Goal: Task Accomplishment & Management: Manage account settings

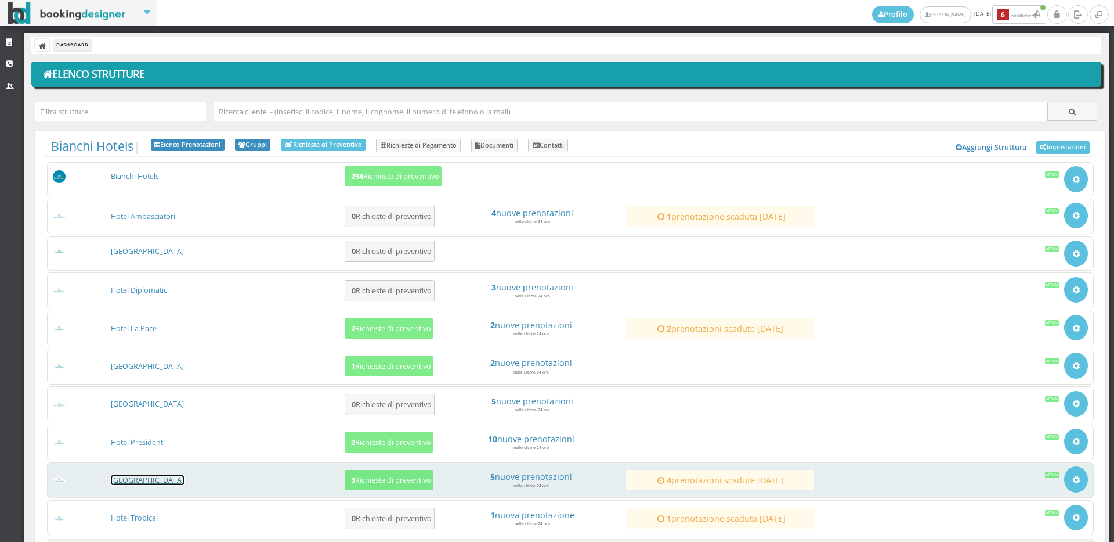
click at [132, 479] on link "[GEOGRAPHIC_DATA]" at bounding box center [147, 480] width 73 height 10
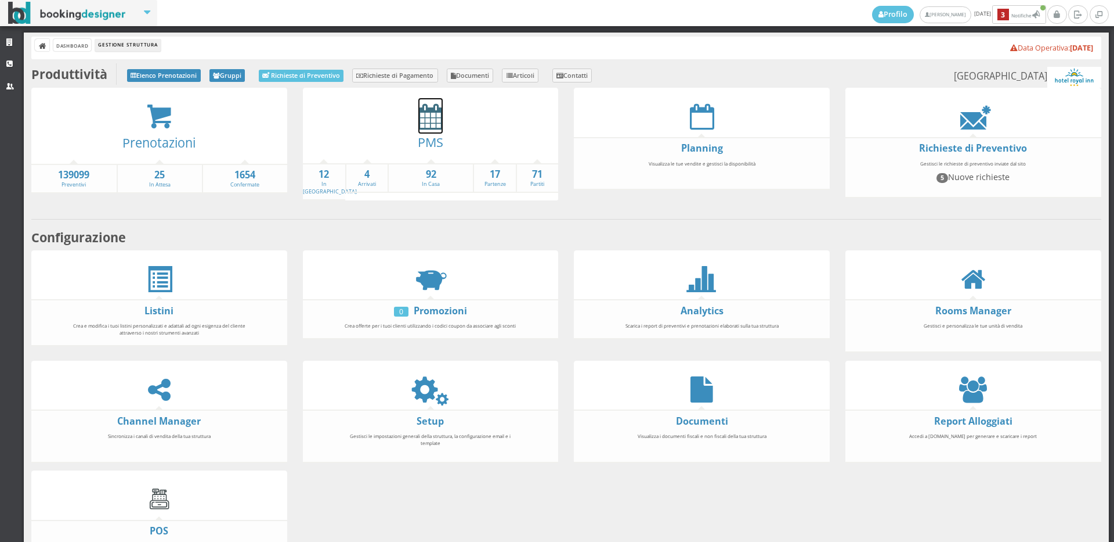
click at [418, 116] on icon at bounding box center [430, 116] width 24 height 26
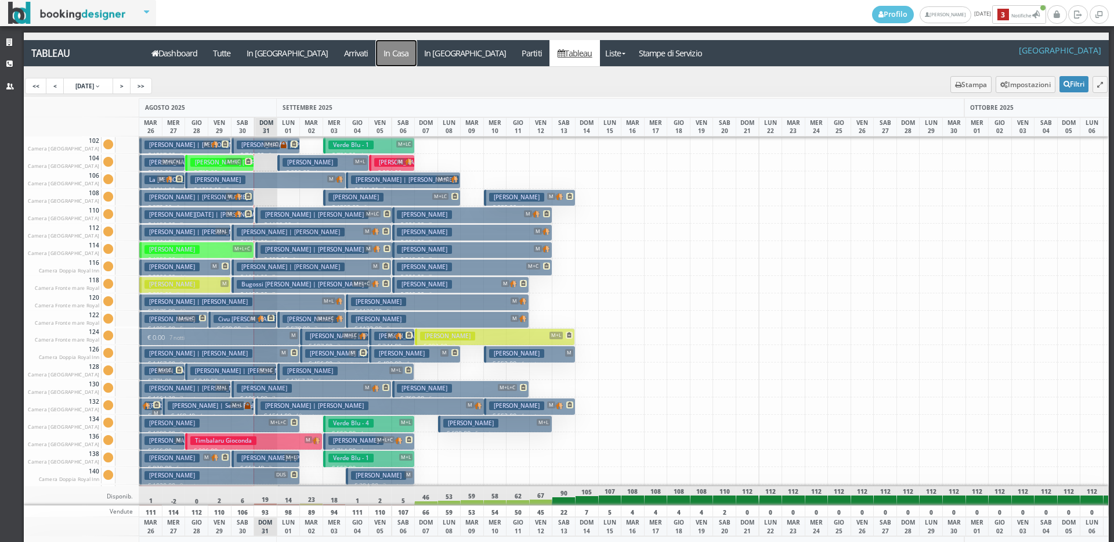
click at [376, 50] on a=pms-instay-reservations"] "In Casa" at bounding box center [396, 53] width 41 height 26
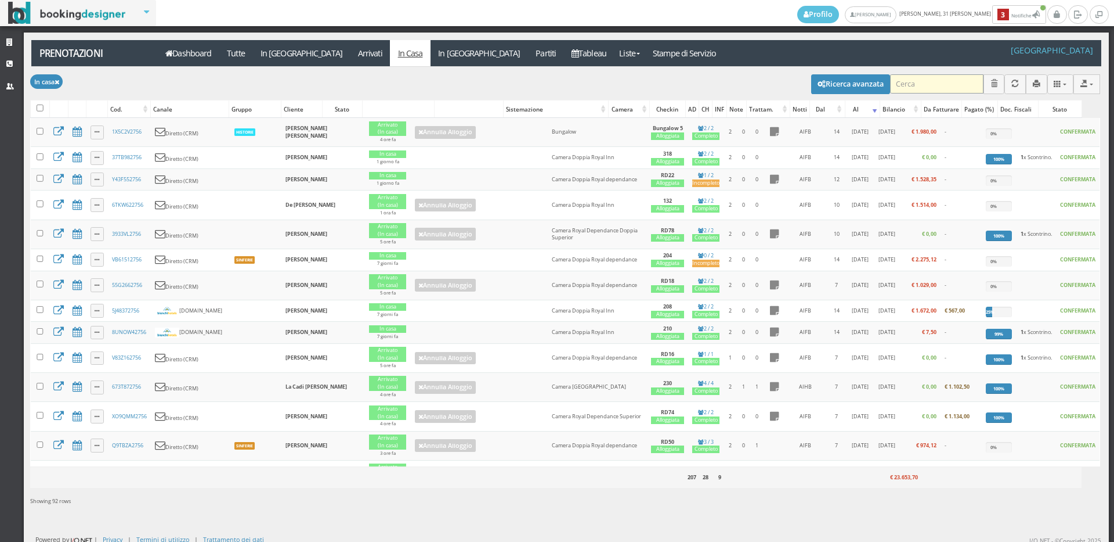
click at [904, 83] on input "search" at bounding box center [936, 83] width 93 height 19
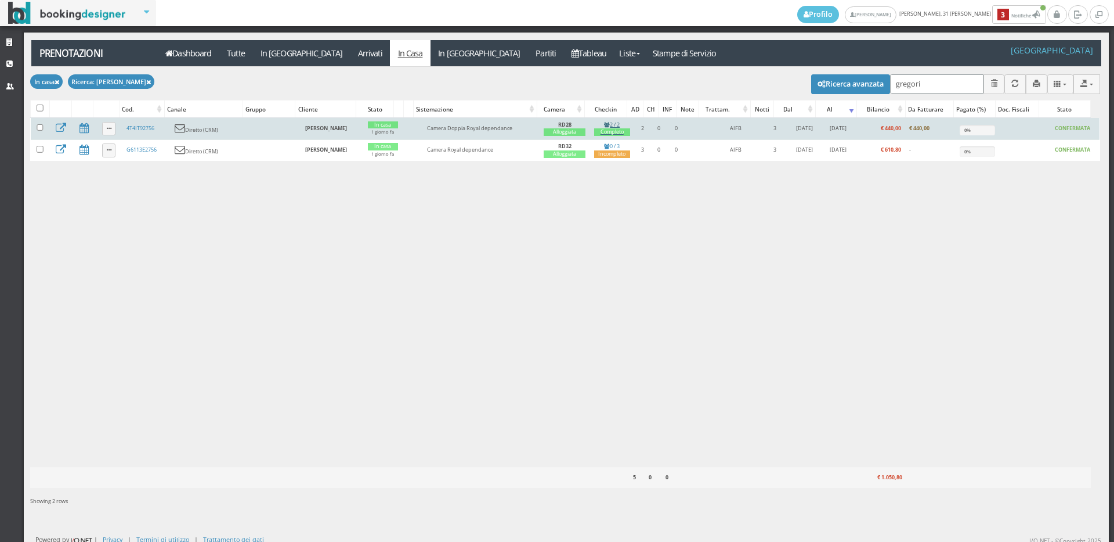
type input "gregori"
click at [607, 128] on div "Completo" at bounding box center [612, 132] width 36 height 8
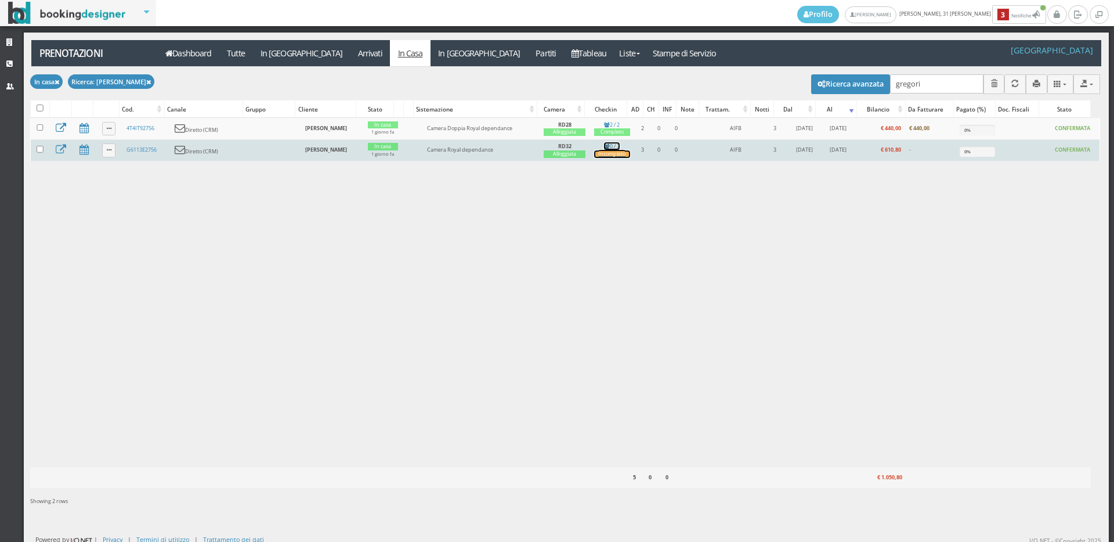
click at [597, 151] on div "Incompleto" at bounding box center [612, 154] width 36 height 8
click at [602, 151] on div "Incompleto" at bounding box center [612, 154] width 36 height 8
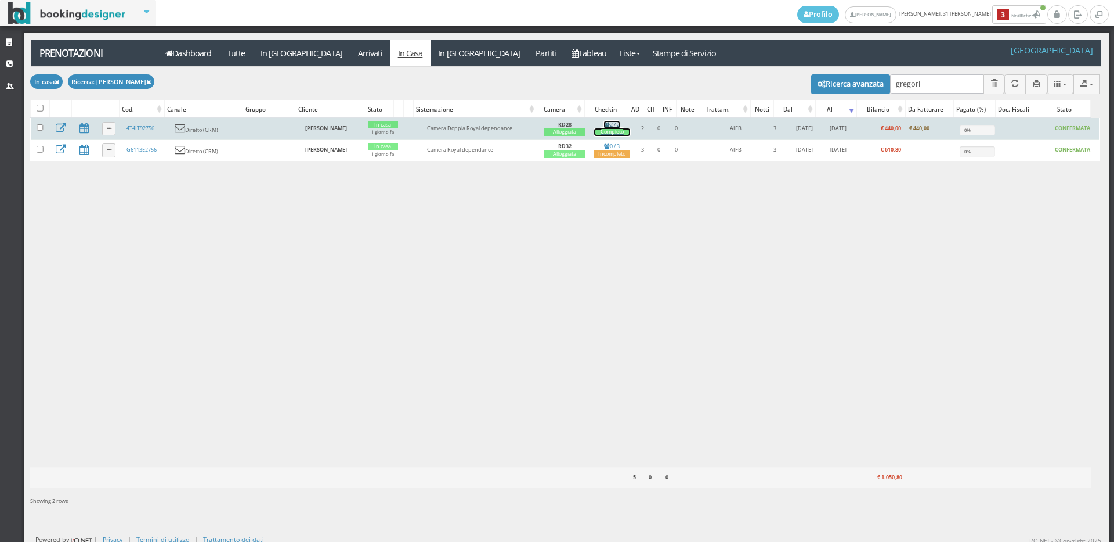
click at [604, 131] on div "Completo" at bounding box center [612, 132] width 36 height 8
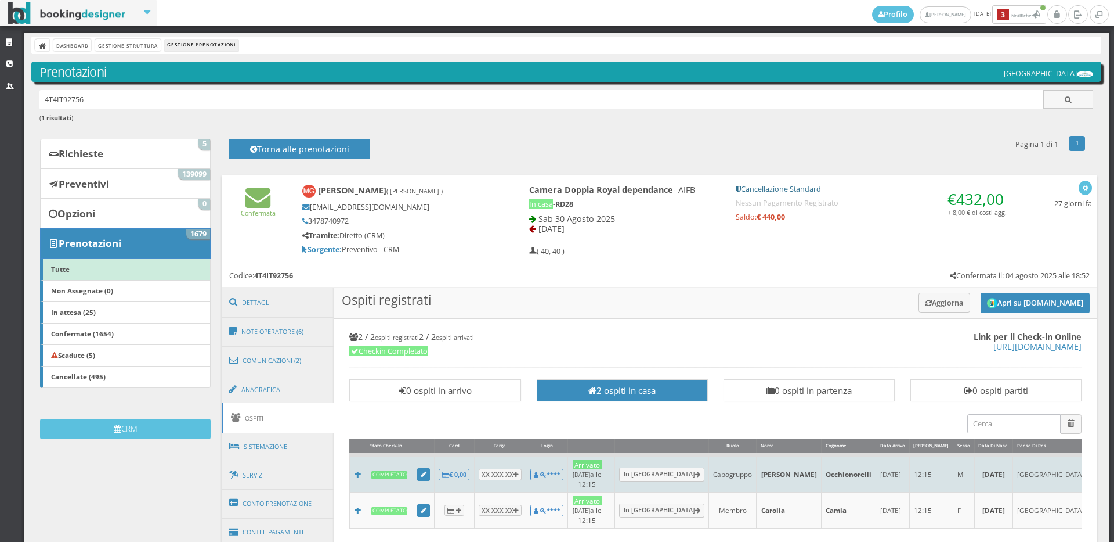
scroll to position [193, 0]
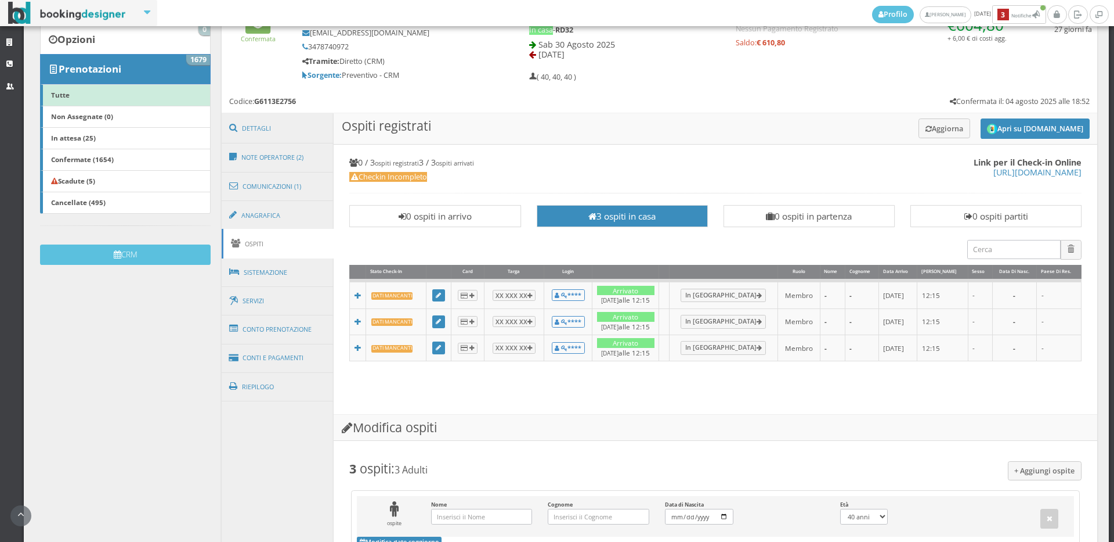
scroll to position [64, 0]
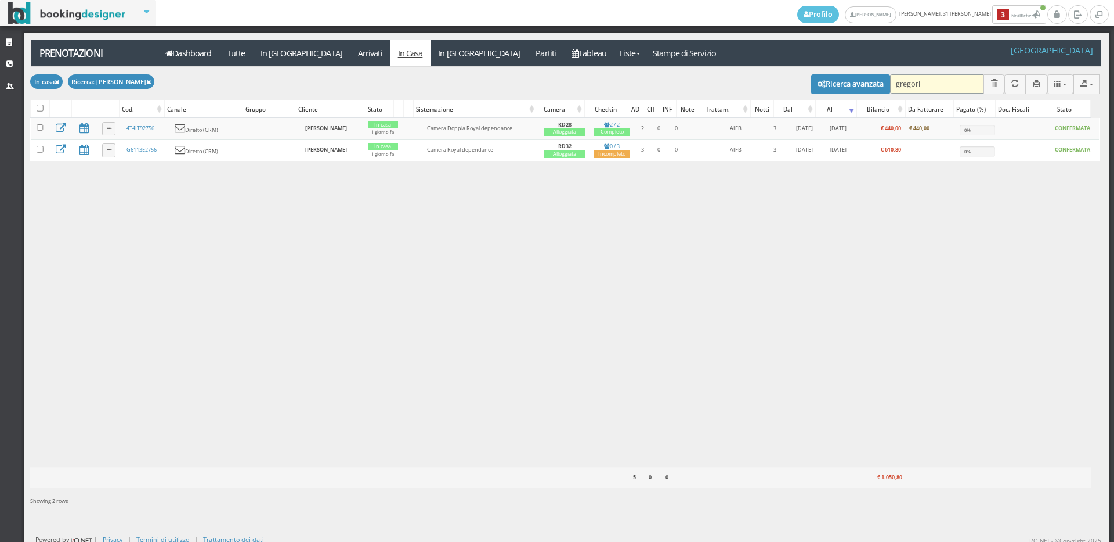
click at [914, 87] on input "gregori" at bounding box center [936, 83] width 93 height 19
click at [910, 86] on input "gregori" at bounding box center [936, 83] width 93 height 19
click at [919, 84] on input "gregori" at bounding box center [936, 83] width 93 height 19
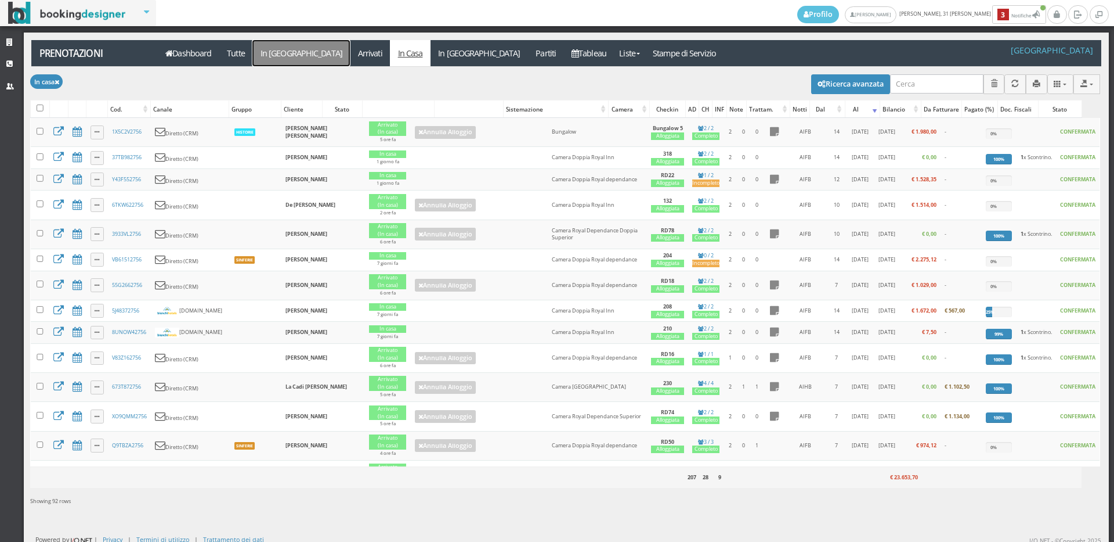
click at [277, 53] on link "In Arrivo" at bounding box center [301, 53] width 98 height 26
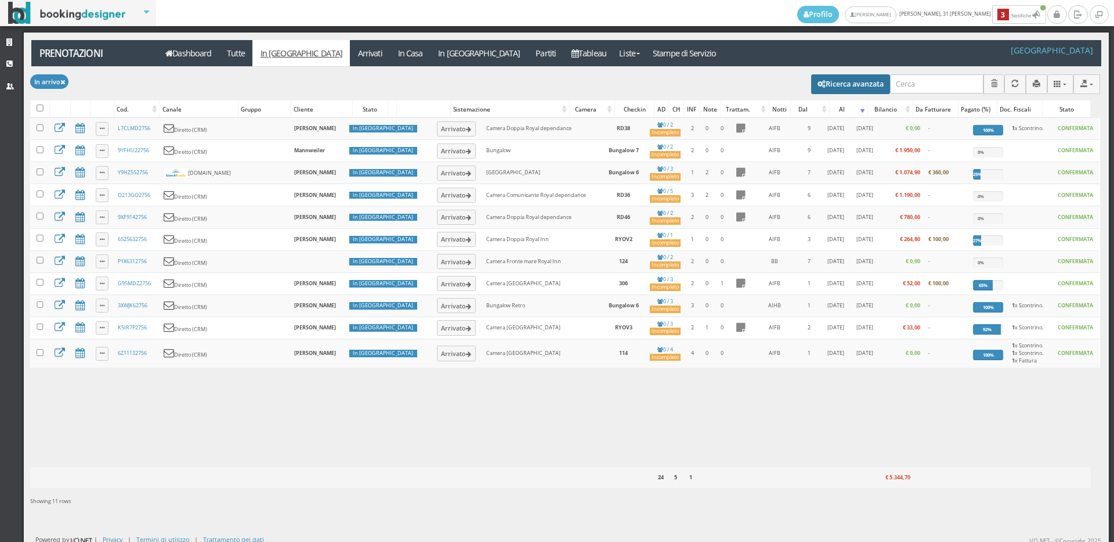
click at [846, 81] on button "Ricerca avanzata" at bounding box center [850, 84] width 79 height 20
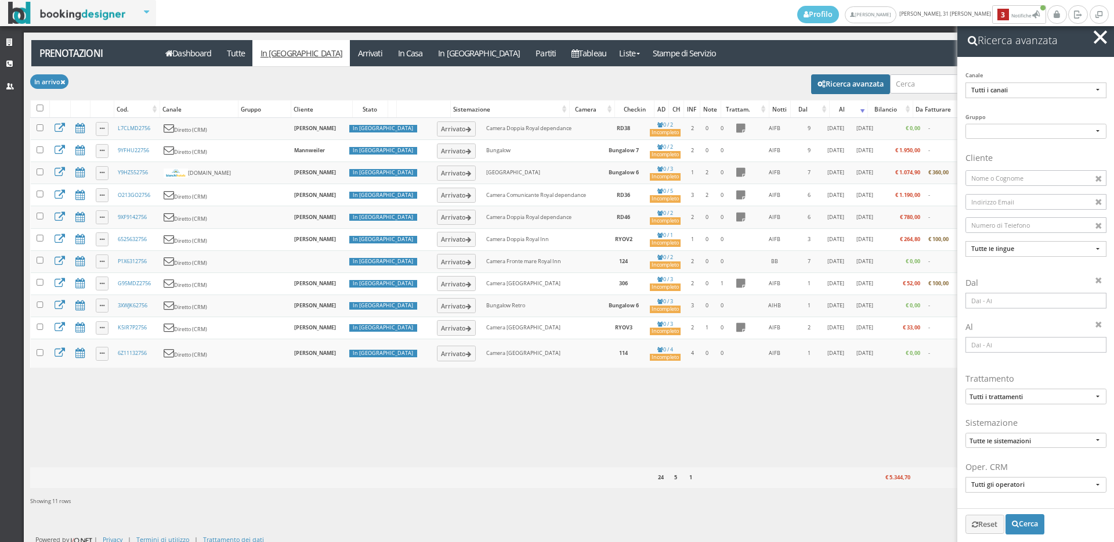
click at [993, 299] on input at bounding box center [1036, 301] width 141 height 16
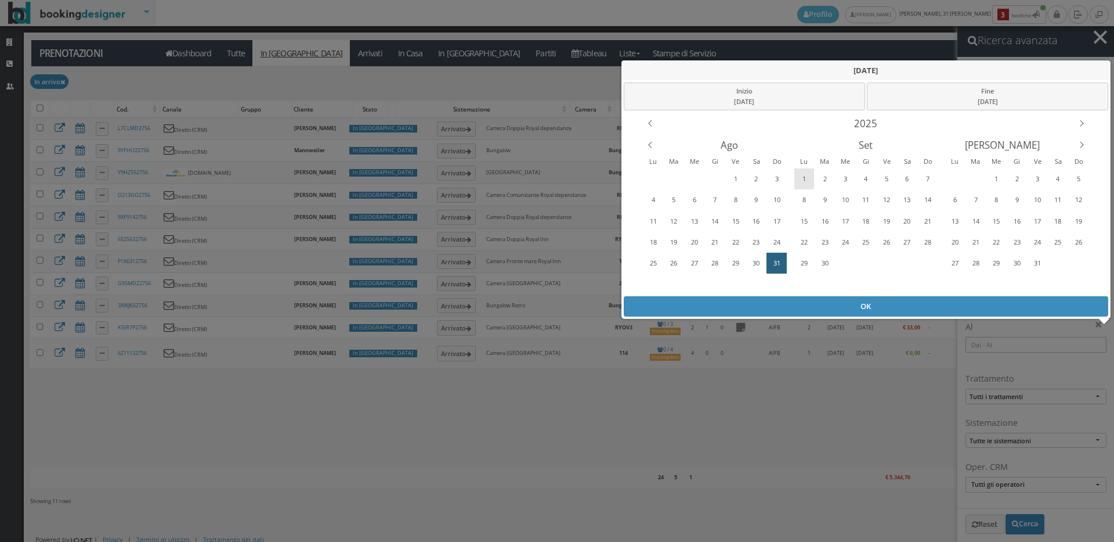
click at [807, 178] on div "1" at bounding box center [805, 178] width 18 height 19
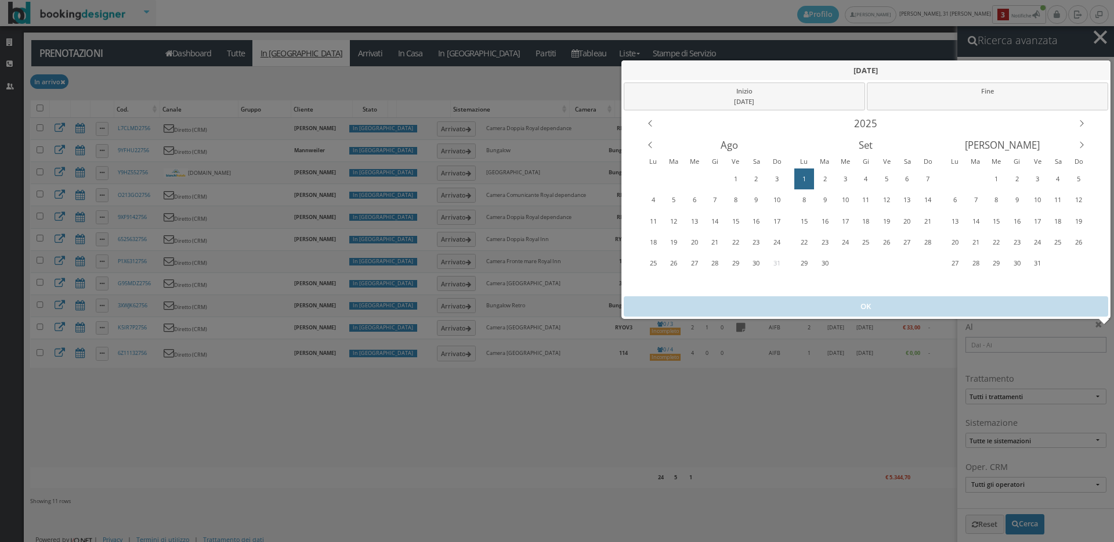
click at [807, 178] on div "1" at bounding box center [805, 178] width 18 height 19
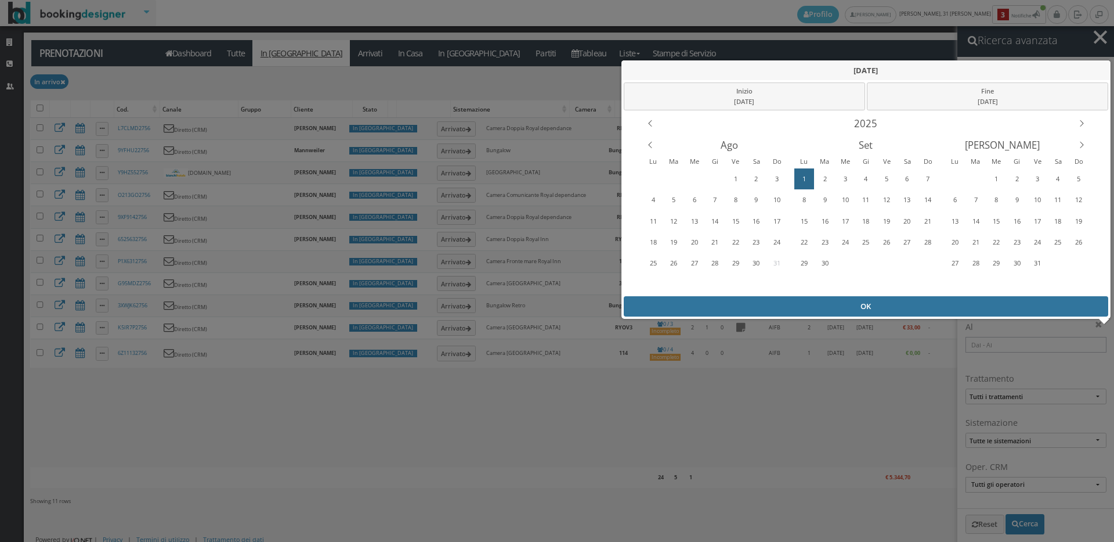
click at [833, 306] on div "OK" at bounding box center [866, 306] width 485 height 20
type input "01/09/2025 - 01/09/2025"
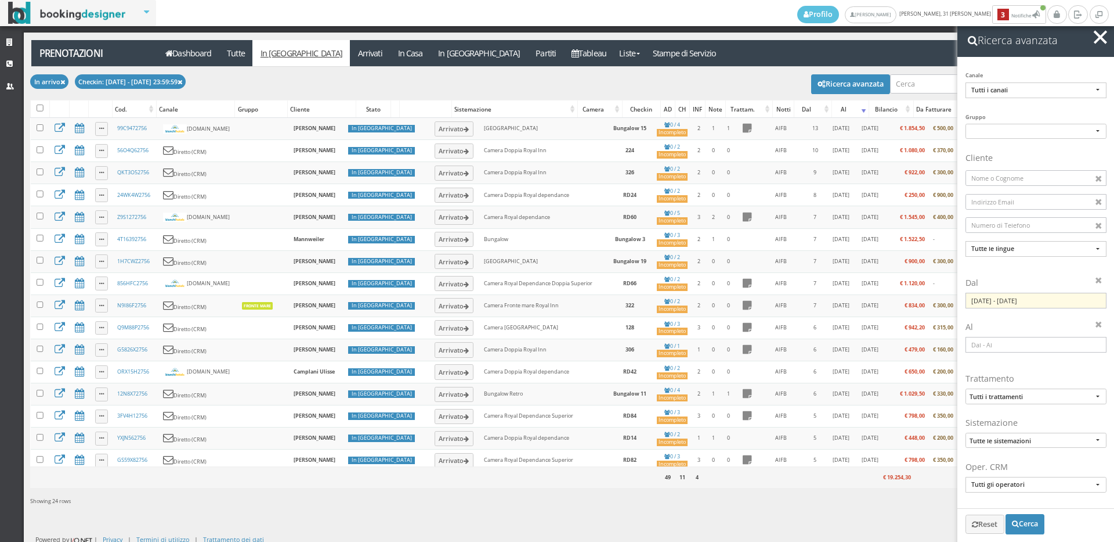
click at [1106, 33] on span "button" at bounding box center [1100, 36] width 13 height 13
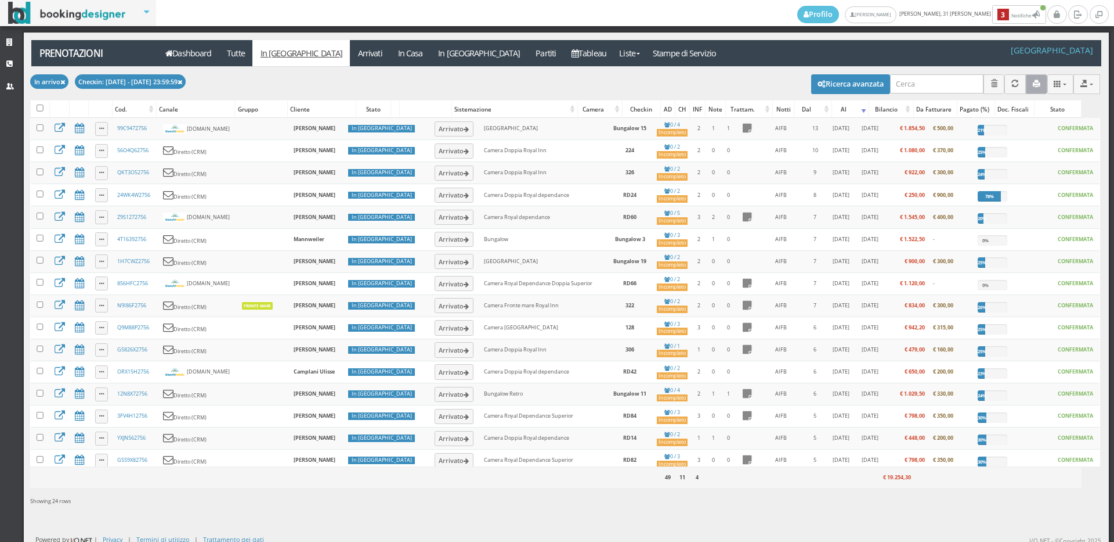
click at [1033, 81] on icon "button" at bounding box center [1037, 84] width 8 height 8
click at [182, 84] on icon at bounding box center [180, 83] width 5 height 6
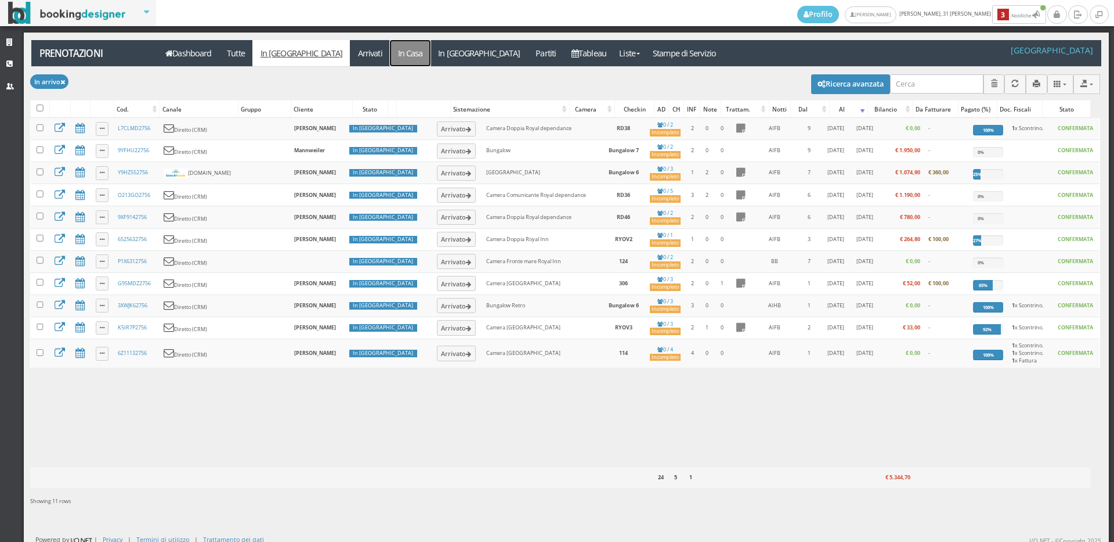
click at [390, 50] on link "In Casa" at bounding box center [410, 53] width 41 height 26
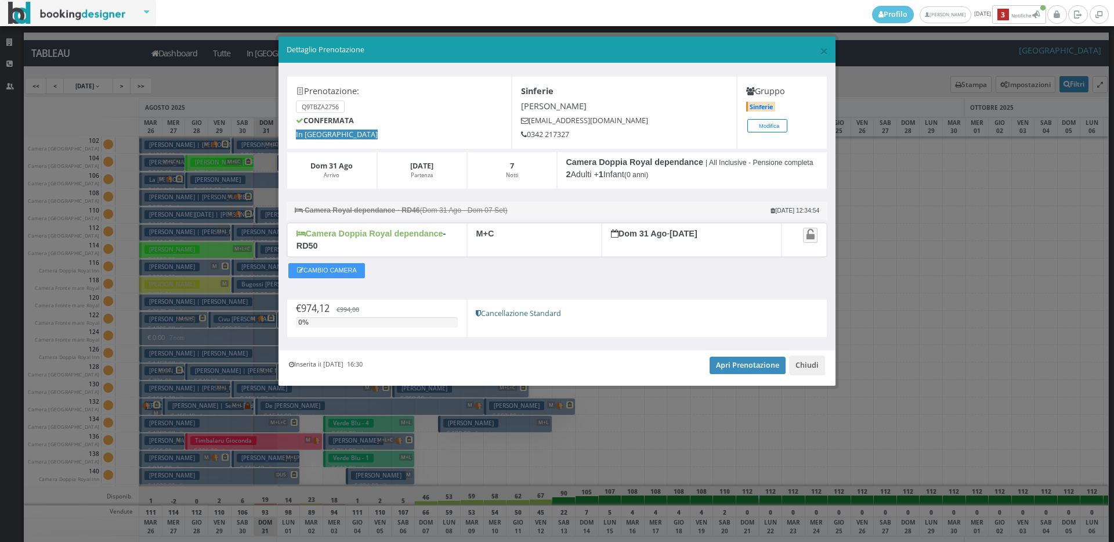
scroll to position [1241, 0]
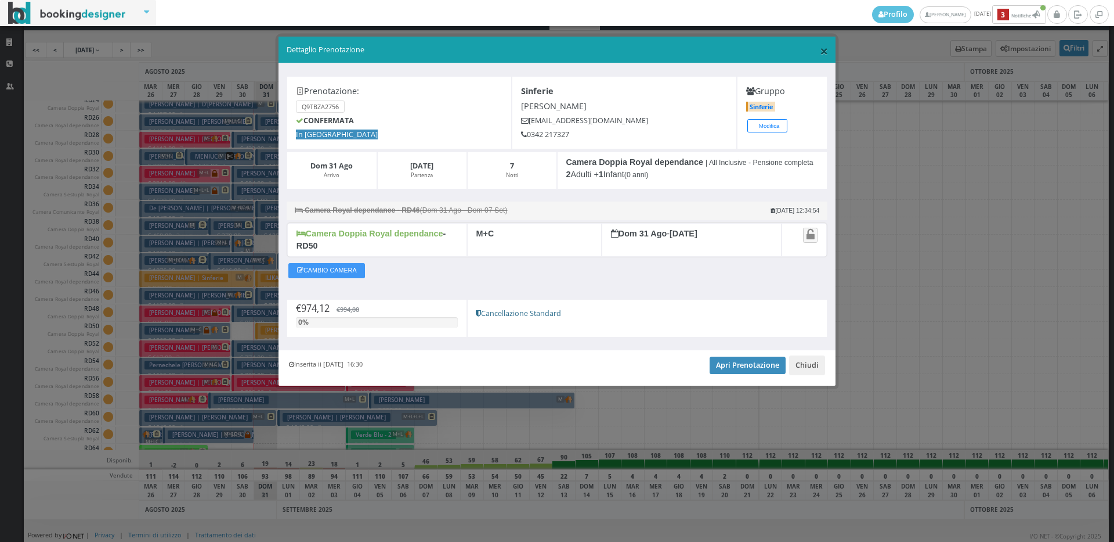
click at [821, 49] on span "×" at bounding box center [824, 51] width 8 height 20
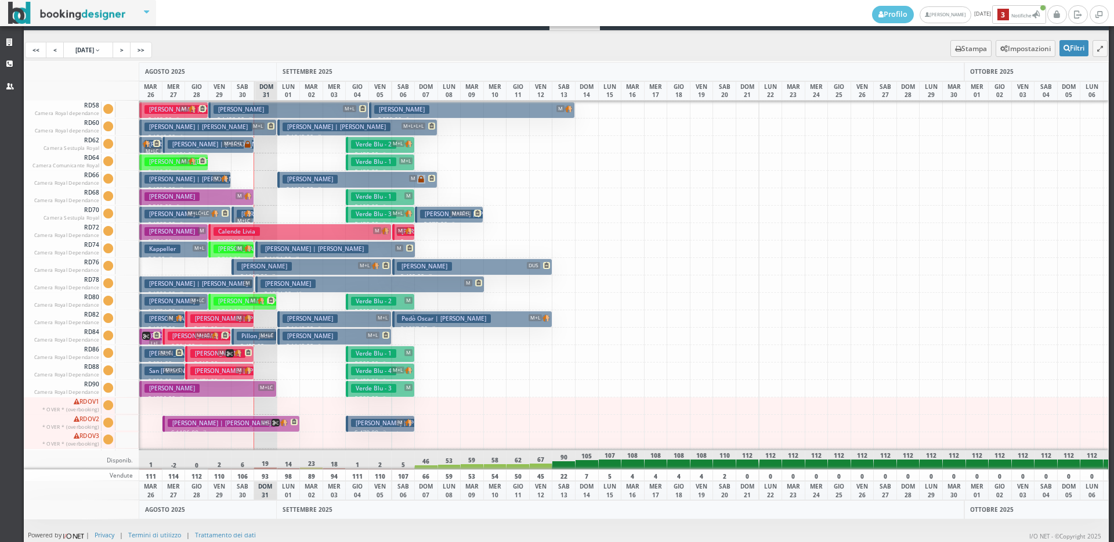
scroll to position [1764, 0]
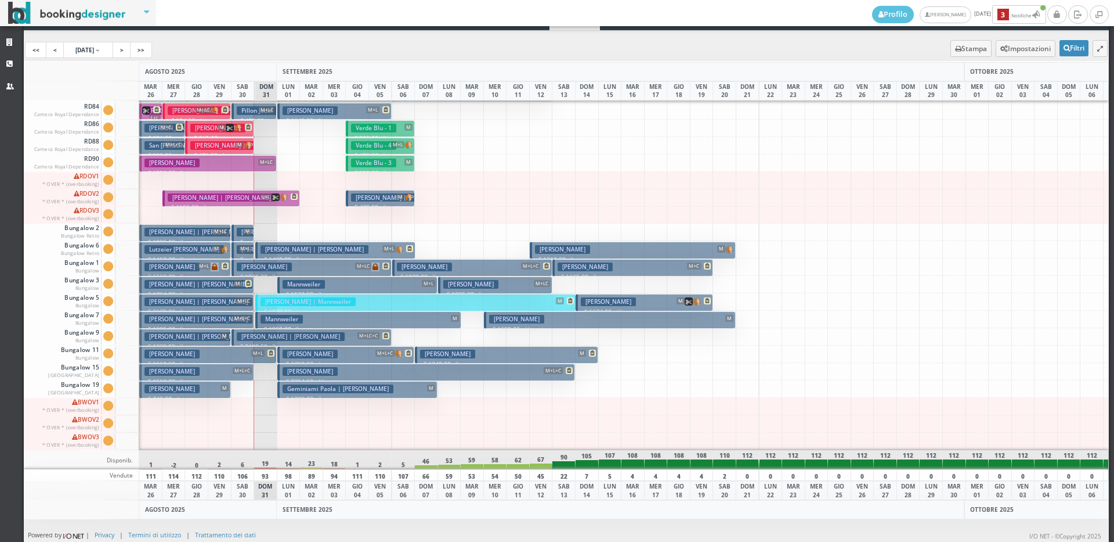
click at [193, 349] on h3 "Bersanetti Deborah" at bounding box center [172, 353] width 55 height 9
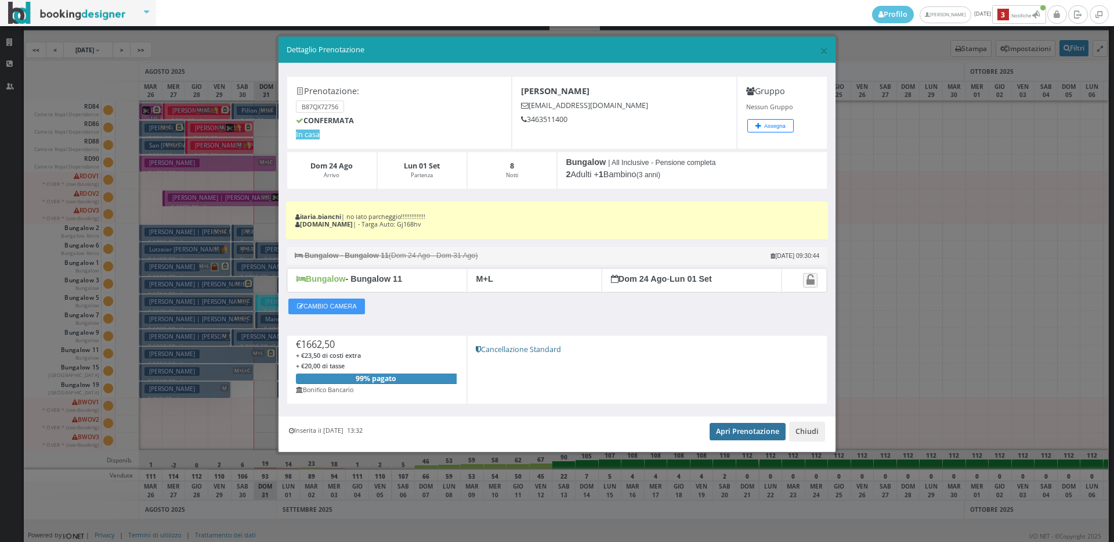
click at [721, 432] on link "Apri Prenotazione" at bounding box center [748, 431] width 76 height 17
click at [821, 51] on span "×" at bounding box center [824, 51] width 8 height 20
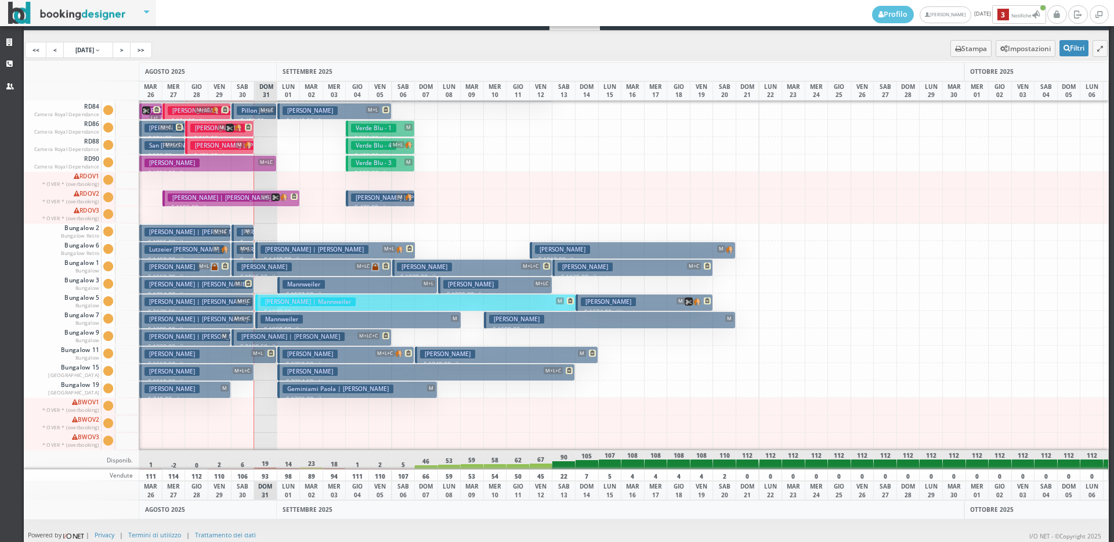
scroll to position [0, 0]
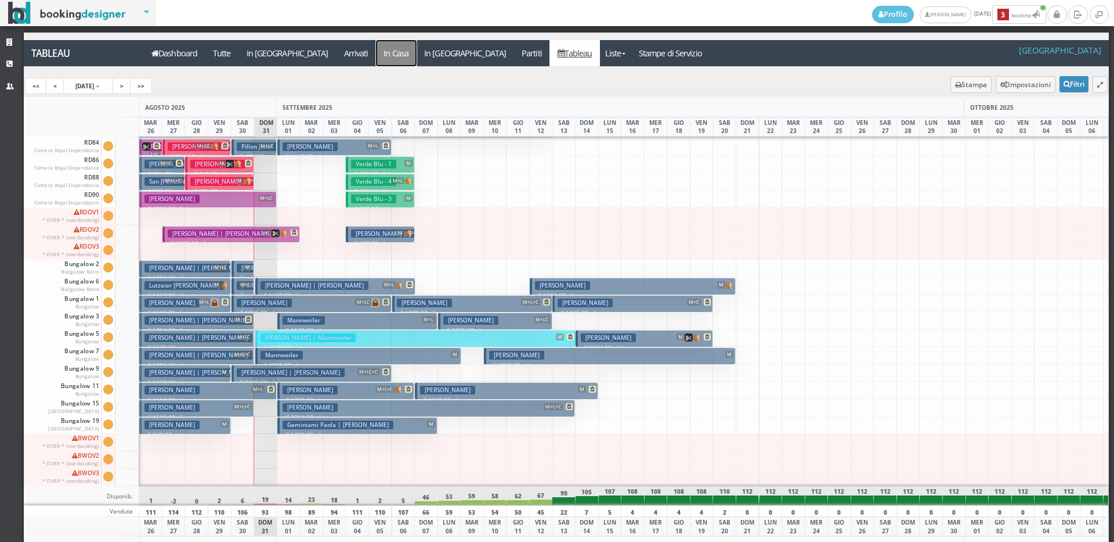
click at [376, 48] on a=pms-instay-reservations"] "In Casa" at bounding box center [396, 53] width 41 height 26
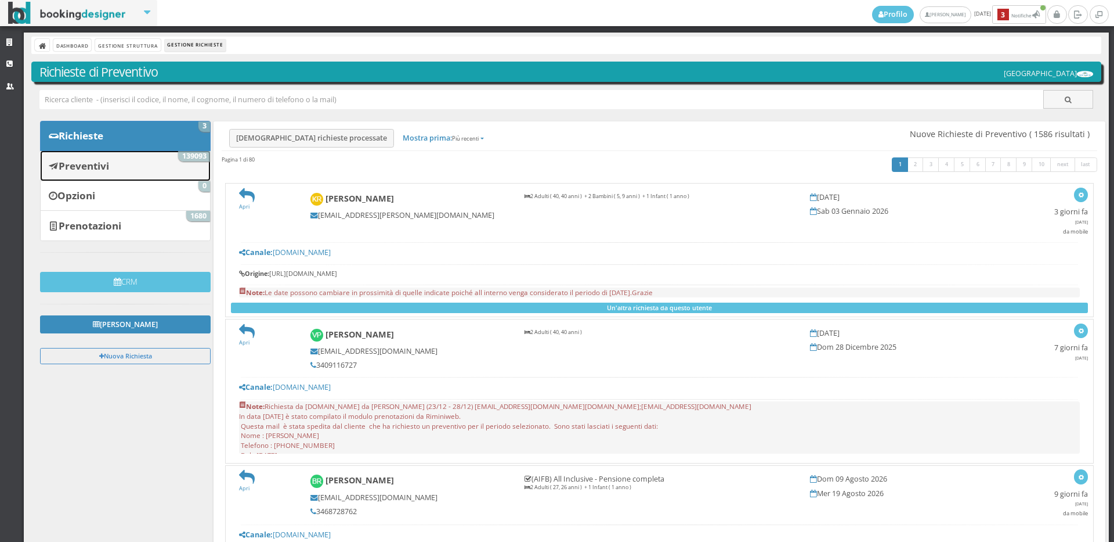
click at [112, 160] on link "Preventivi 139093" at bounding box center [125, 165] width 171 height 30
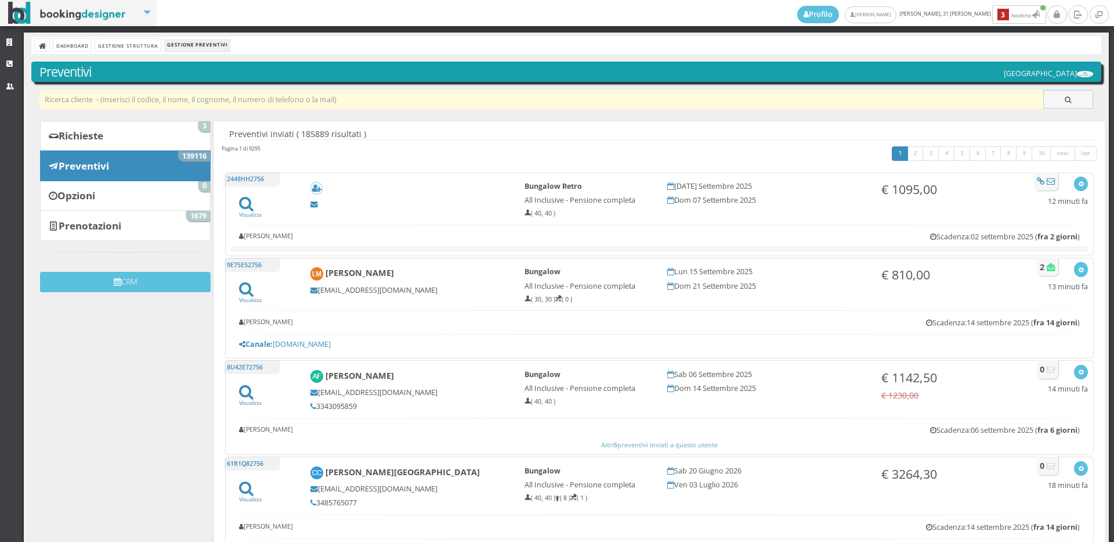
click at [141, 93] on input "text" at bounding box center [541, 99] width 1005 height 19
paste input "[EMAIL_ADDRESS][DOMAIN_NAME]"
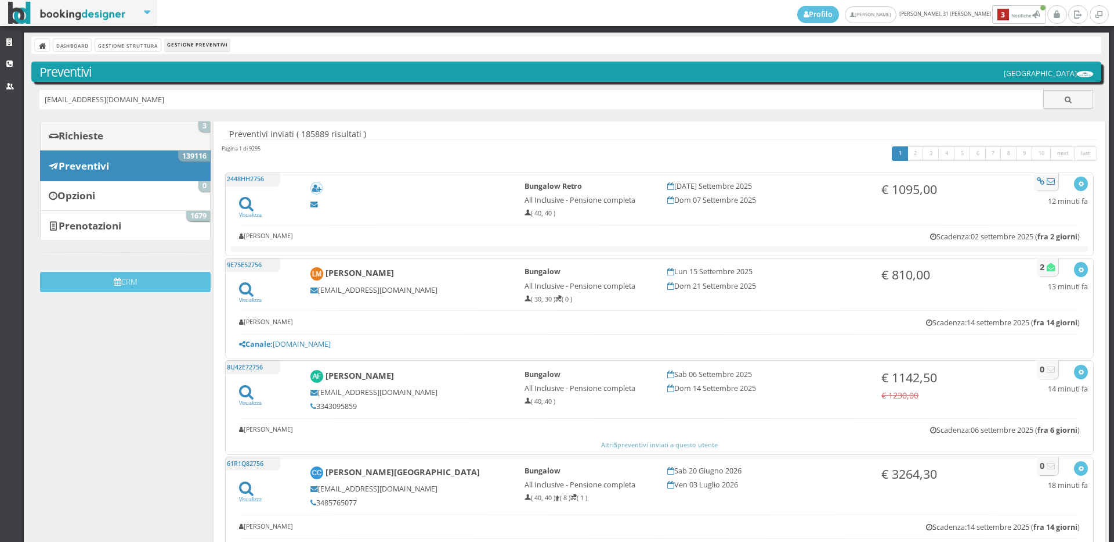
type input "[EMAIL_ADDRESS][DOMAIN_NAME]"
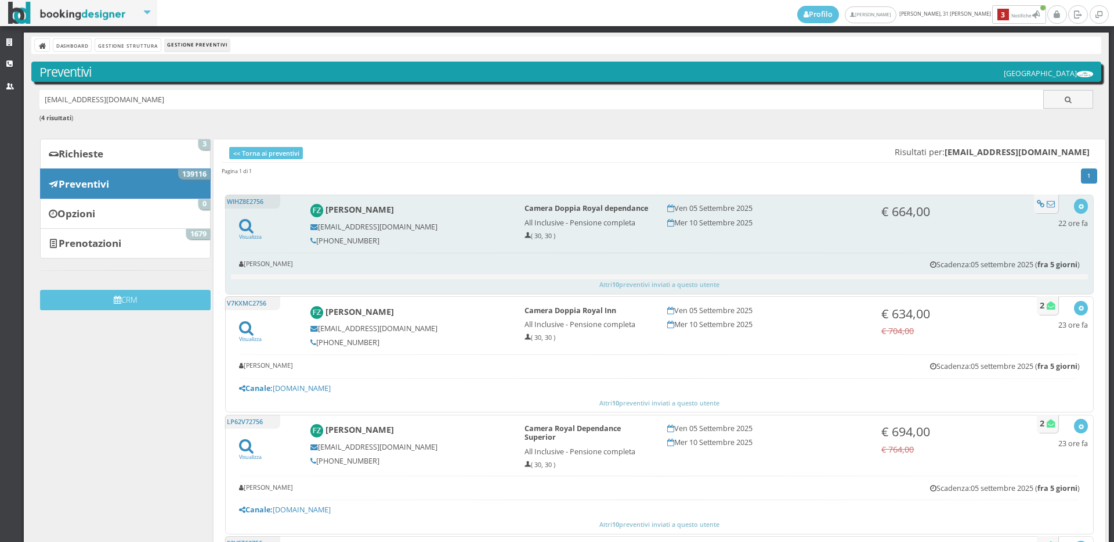
click at [352, 242] on h5 "[PHONE_NUMBER]" at bounding box center [410, 240] width 199 height 9
click at [329, 237] on h5 "[PHONE_NUMBER]" at bounding box center [410, 240] width 199 height 9
click at [329, 237] on h5 "347 7661410" at bounding box center [410, 240] width 199 height 9
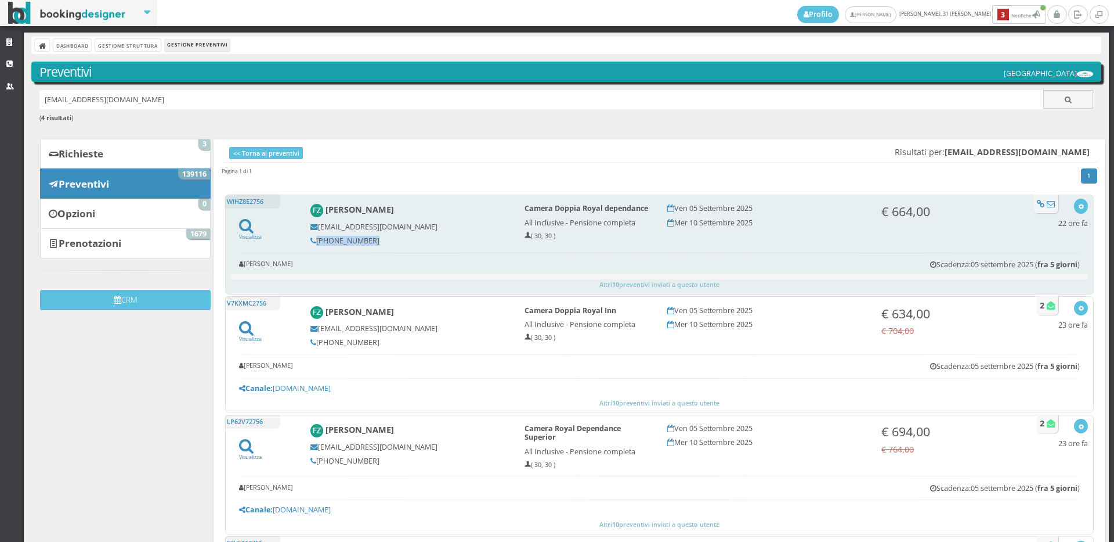
copy div "347 7661410"
click at [1078, 206] on icon "button" at bounding box center [1081, 207] width 6 height 6
click at [1042, 265] on link "Visualizza sul sito" at bounding box center [1043, 261] width 91 height 13
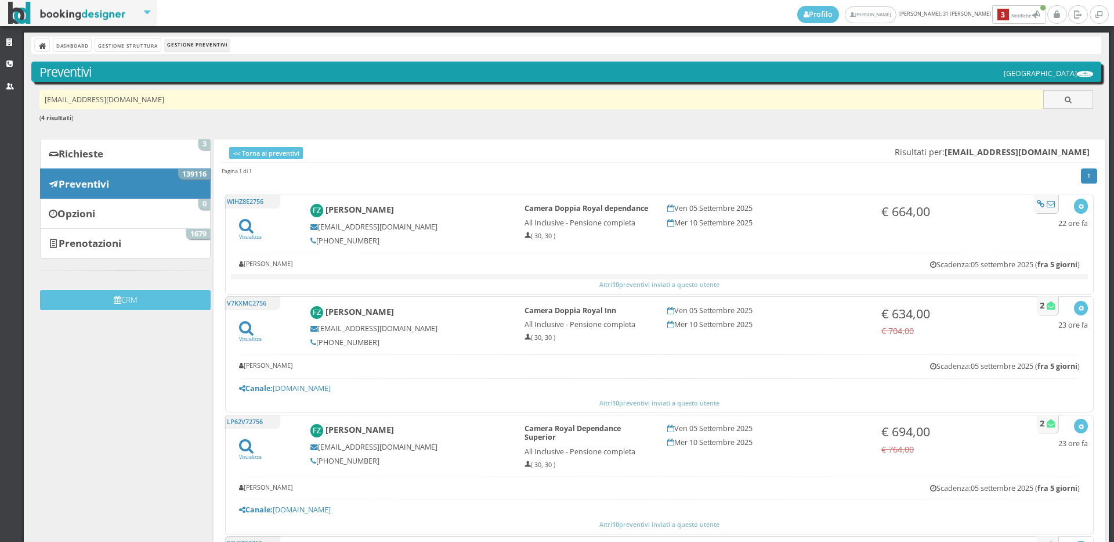
click at [129, 100] on input "kukukiky@libero.it" at bounding box center [541, 99] width 1005 height 19
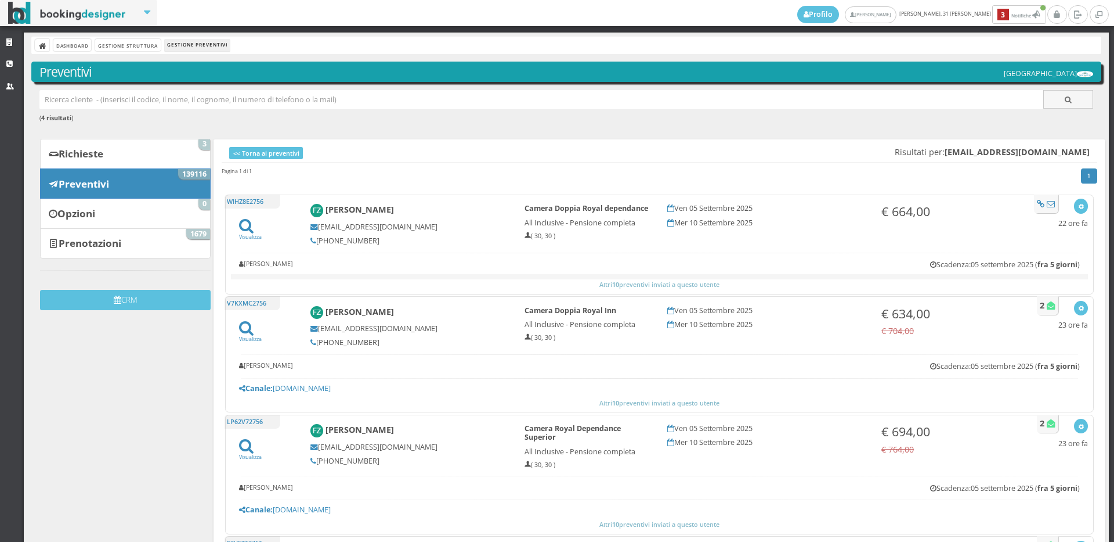
paste input "tina.balestrucci@email.it"
type input "tina.balestrucci@email.it"
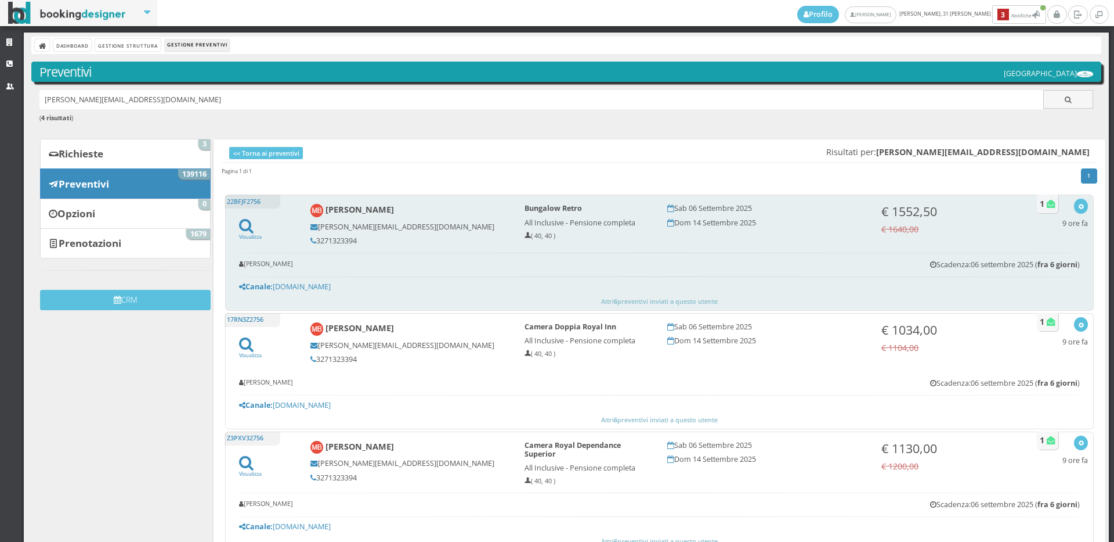
click at [360, 237] on h5 "3271323394" at bounding box center [410, 240] width 199 height 9
click at [356, 241] on h5 "3271323394" at bounding box center [410, 240] width 199 height 9
click at [355, 241] on h5 "3271323394" at bounding box center [410, 240] width 199 height 9
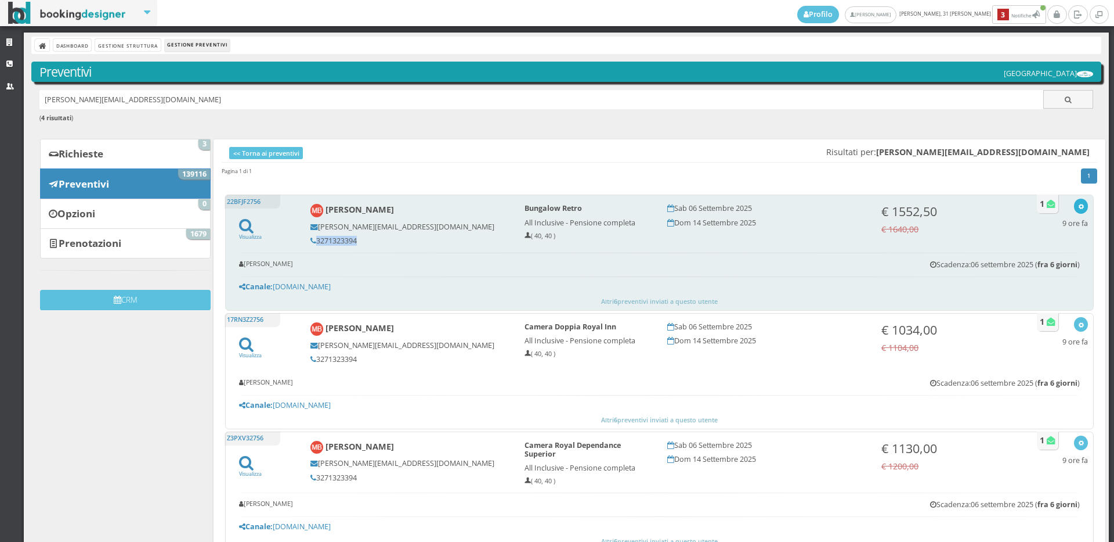
click at [1074, 209] on button "button" at bounding box center [1080, 206] width 13 height 15
click at [1008, 259] on icon at bounding box center [1012, 263] width 8 height 8
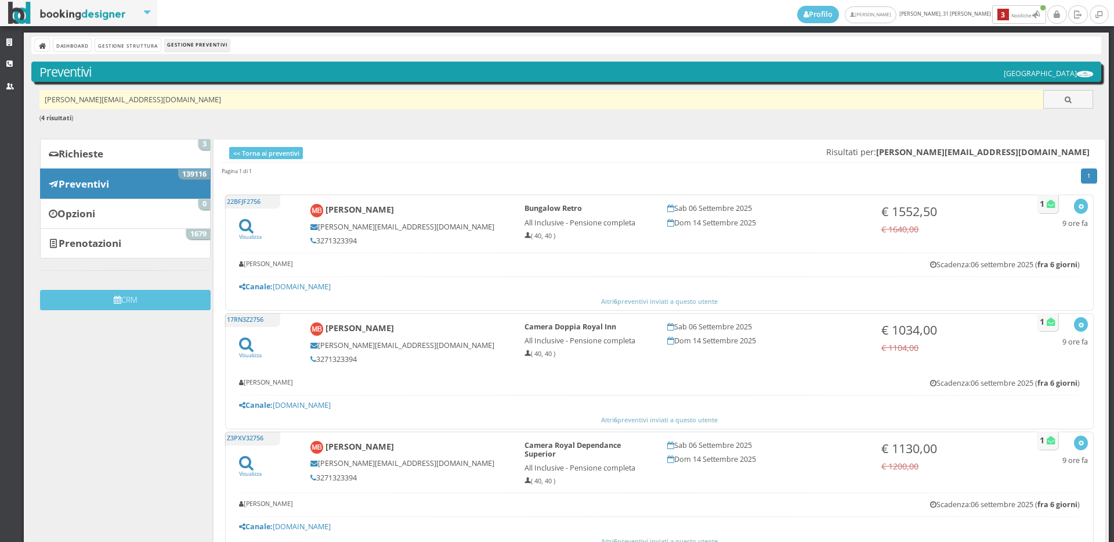
click at [140, 101] on input "[PERSON_NAME][EMAIL_ADDRESS][DOMAIN_NAME]" at bounding box center [541, 99] width 1005 height 19
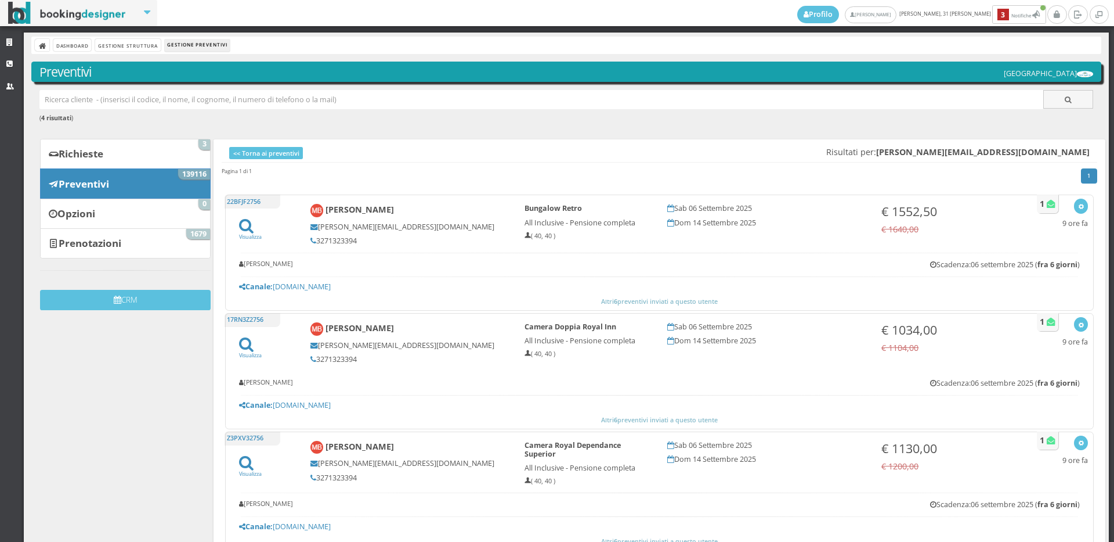
paste input "[EMAIL_ADDRESS][DOMAIN_NAME]"
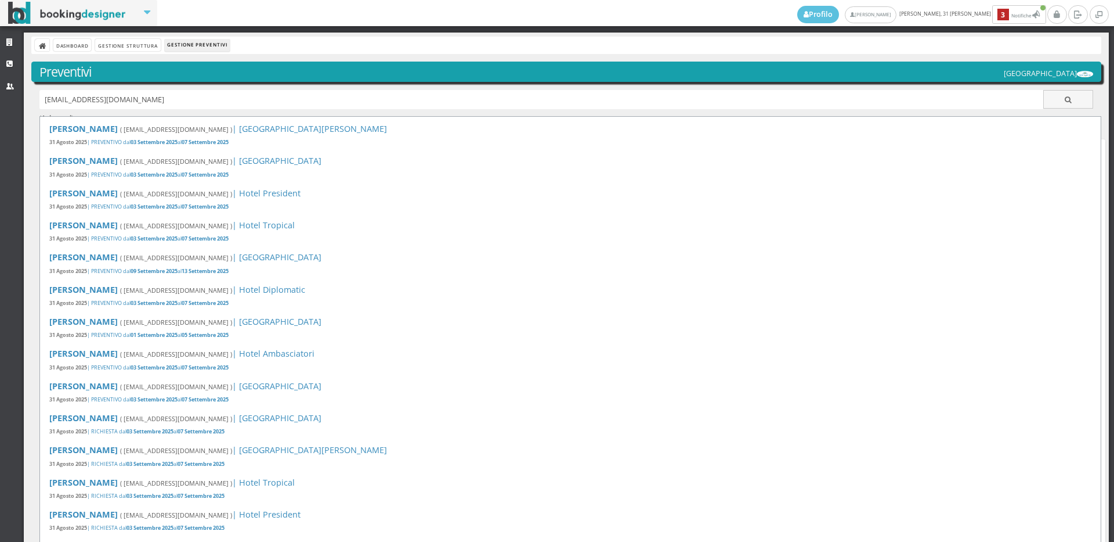
type input "[EMAIL_ADDRESS][DOMAIN_NAME]"
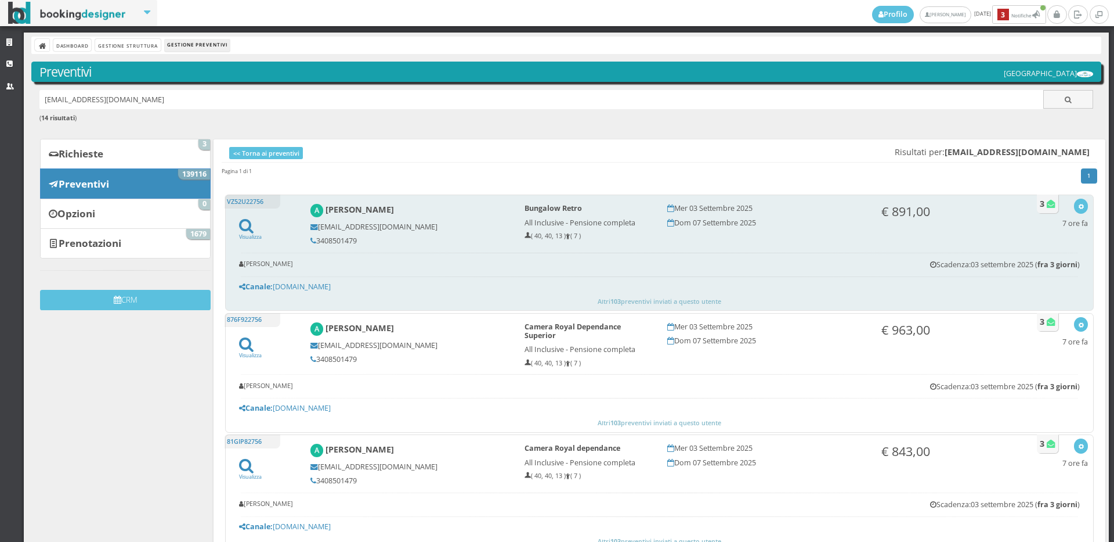
click at [356, 240] on h5 "3408501479" at bounding box center [410, 240] width 199 height 9
copy div "3408501479"
click at [1078, 204] on icon "button" at bounding box center [1081, 207] width 6 height 6
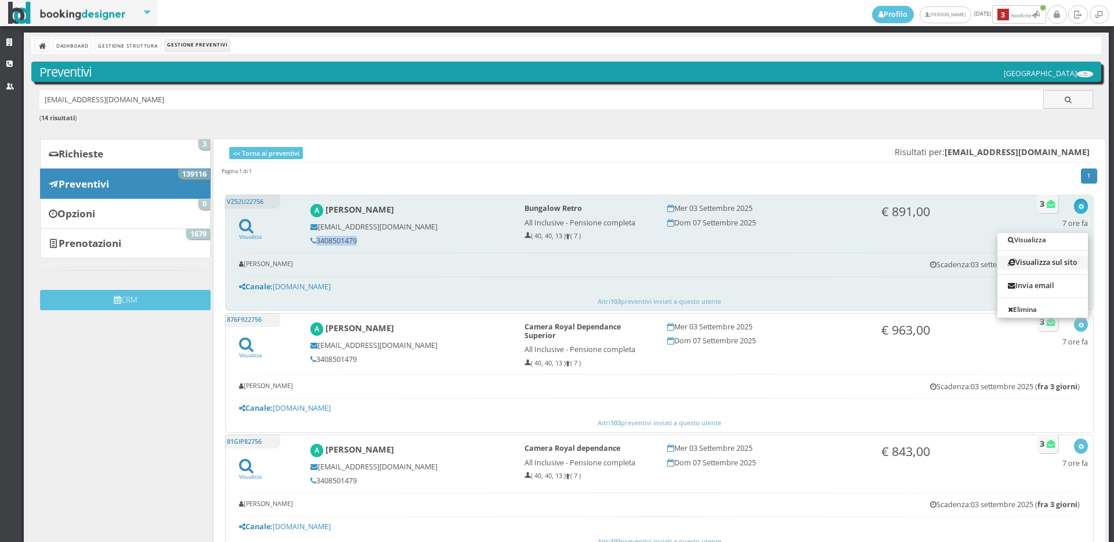
click at [1047, 261] on link "Visualizza sul sito" at bounding box center [1043, 261] width 91 height 13
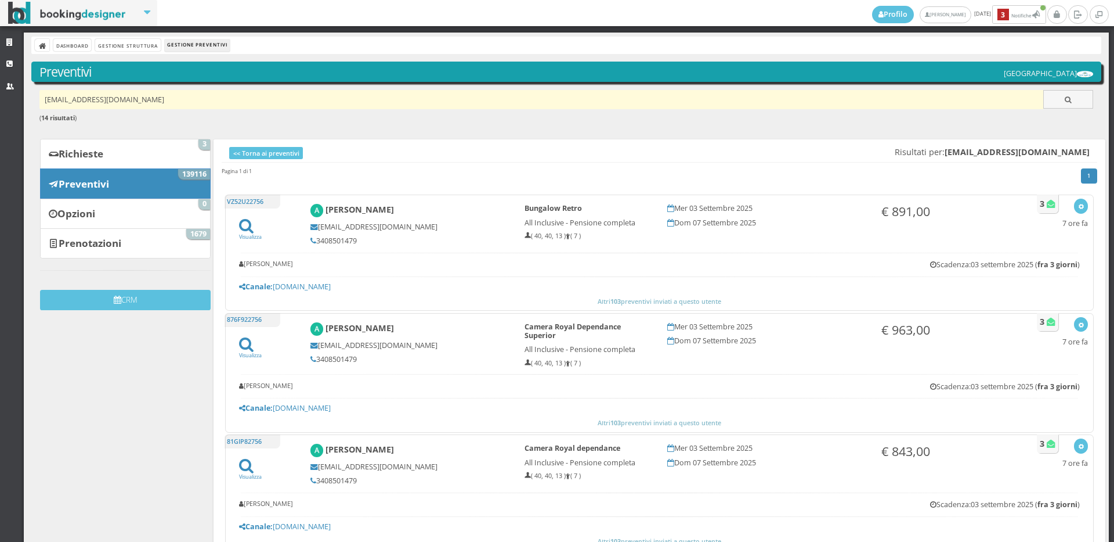
click at [142, 91] on input "a87.curtaz@gmail.com" at bounding box center [541, 99] width 1005 height 19
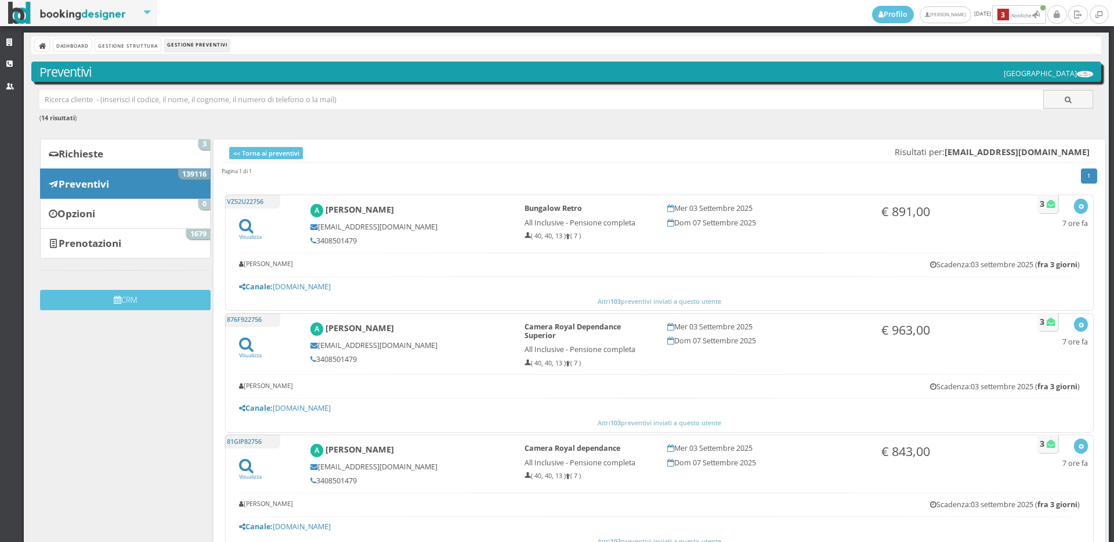
paste input "stefysanna77@gmail.com"
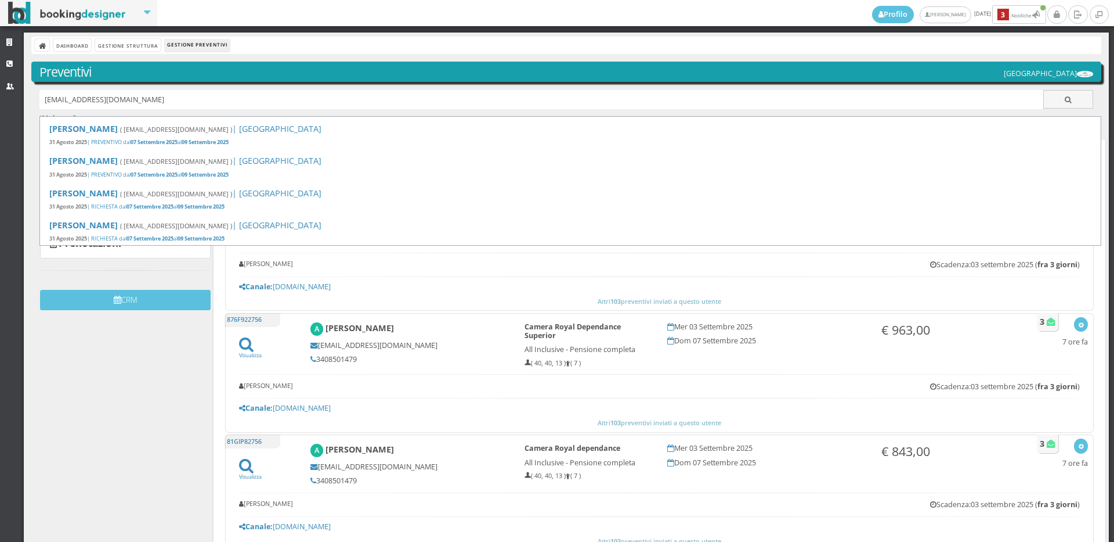
type input "stefysanna77@gmail.com"
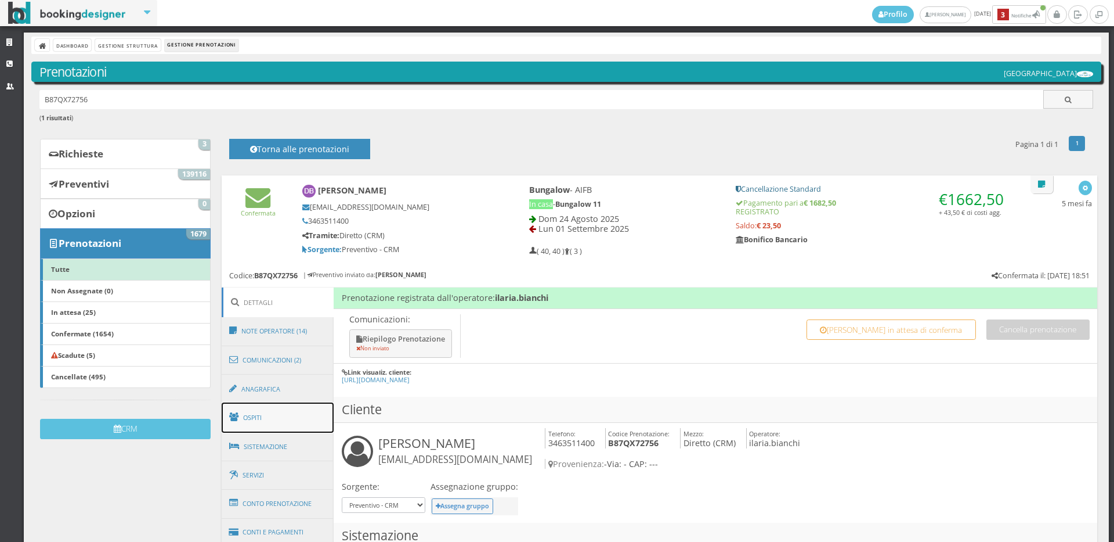
click at [262, 420] on link "Ospiti" at bounding box center [278, 417] width 113 height 30
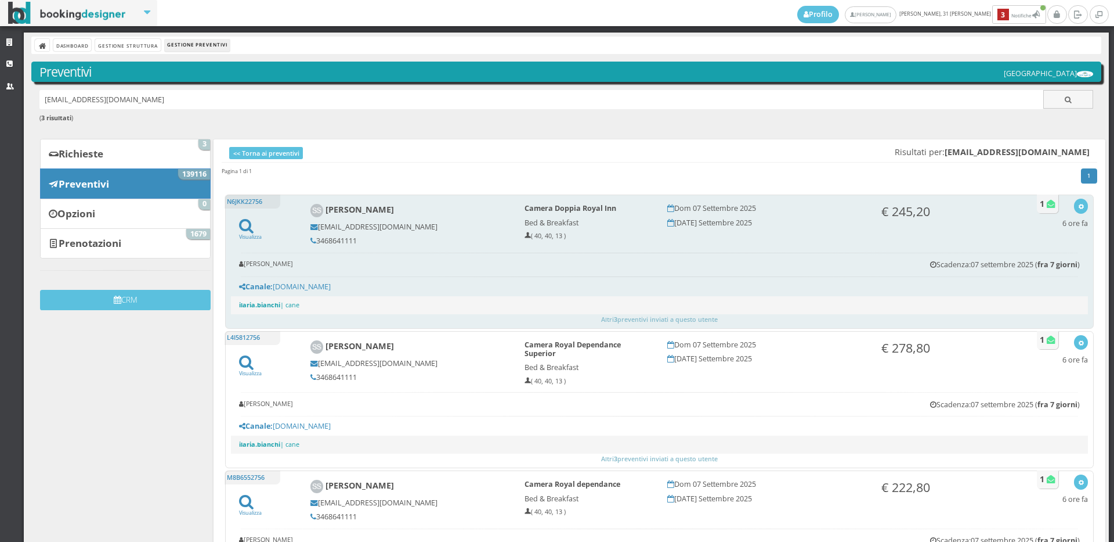
click at [353, 240] on h5 "3468641111" at bounding box center [410, 240] width 199 height 9
copy h5 "3468641111"
click at [1074, 204] on button "button" at bounding box center [1080, 206] width 13 height 15
click at [1001, 258] on link "Visualizza sul sito" at bounding box center [1043, 261] width 91 height 13
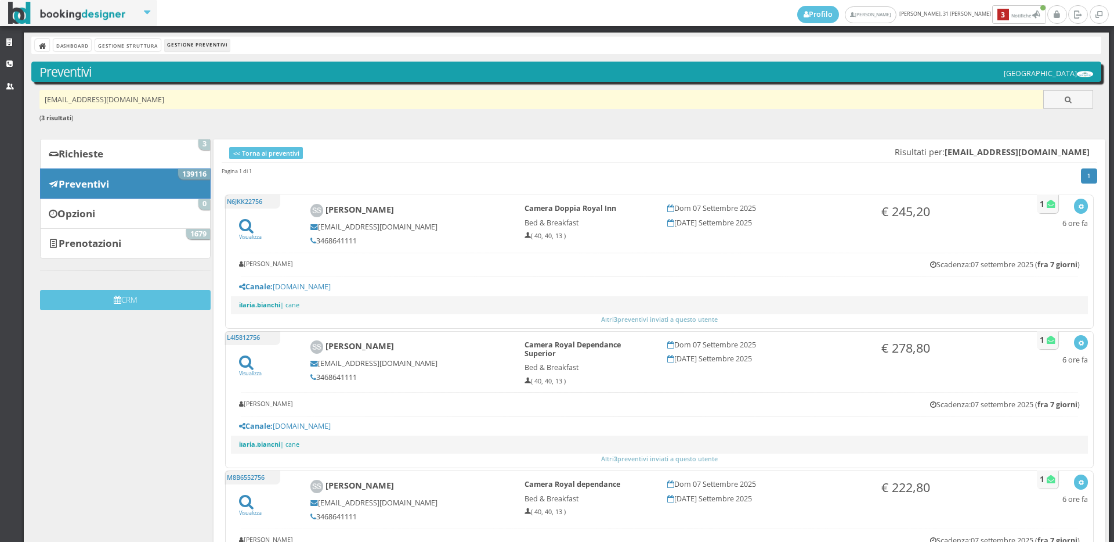
click at [139, 98] on input "stefysanna77@gmail.com" at bounding box center [541, 99] width 1005 height 19
paste input "Francescacravero@libero.it"
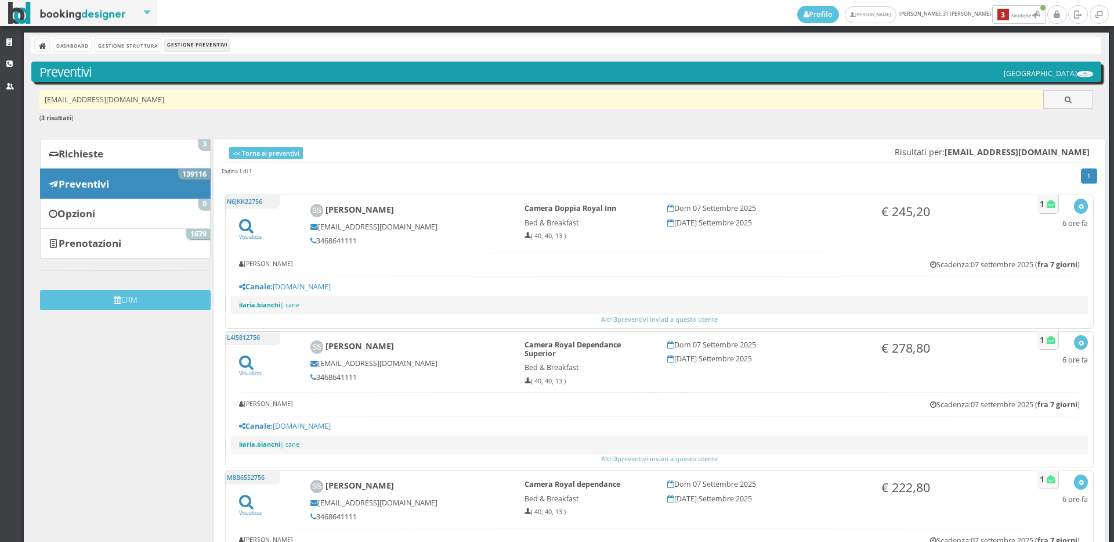
type input "Francescacravero@libero.it"
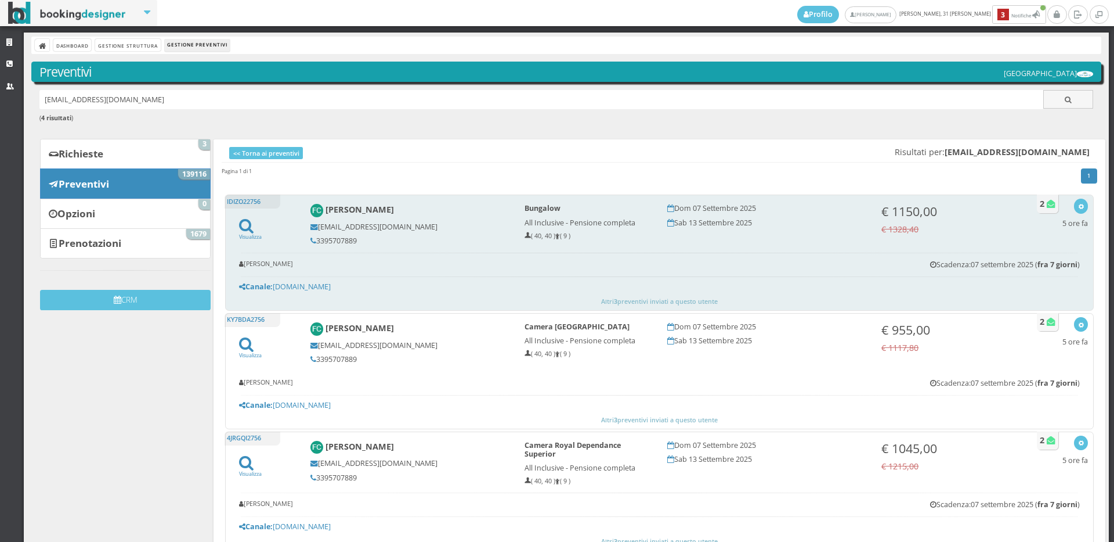
drag, startPoint x: 359, startPoint y: 239, endPoint x: 315, endPoint y: 241, distance: 43.6
click at [315, 241] on h5 "3395707889" at bounding box center [410, 240] width 199 height 9
copy h5 "3395707889"
click at [1078, 204] on icon "button" at bounding box center [1081, 207] width 6 height 6
click at [1068, 257] on link "Visualizza sul sito" at bounding box center [1043, 261] width 91 height 13
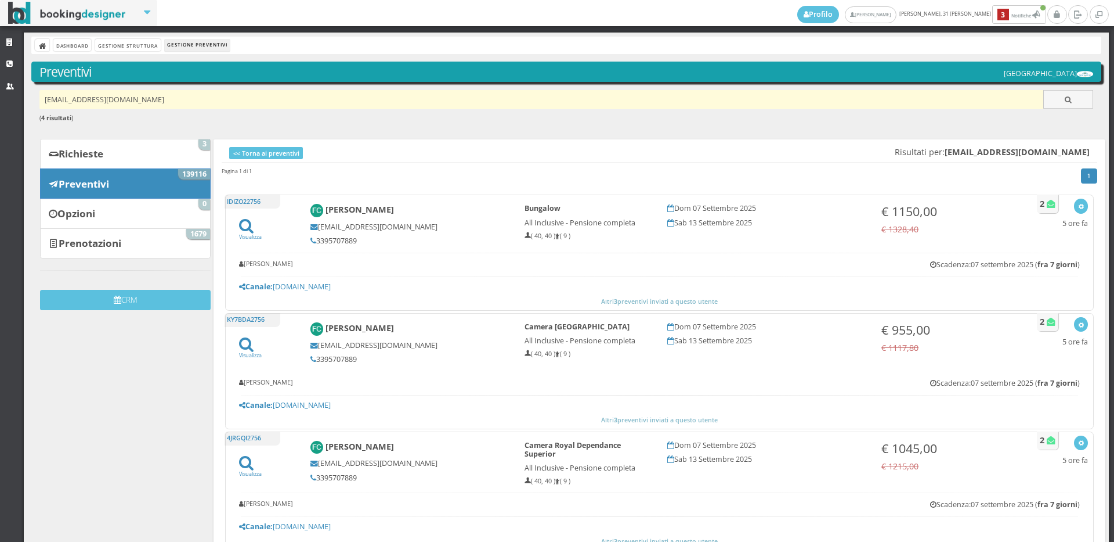
click at [171, 103] on input "[EMAIL_ADDRESS][DOMAIN_NAME]" at bounding box center [541, 99] width 1005 height 19
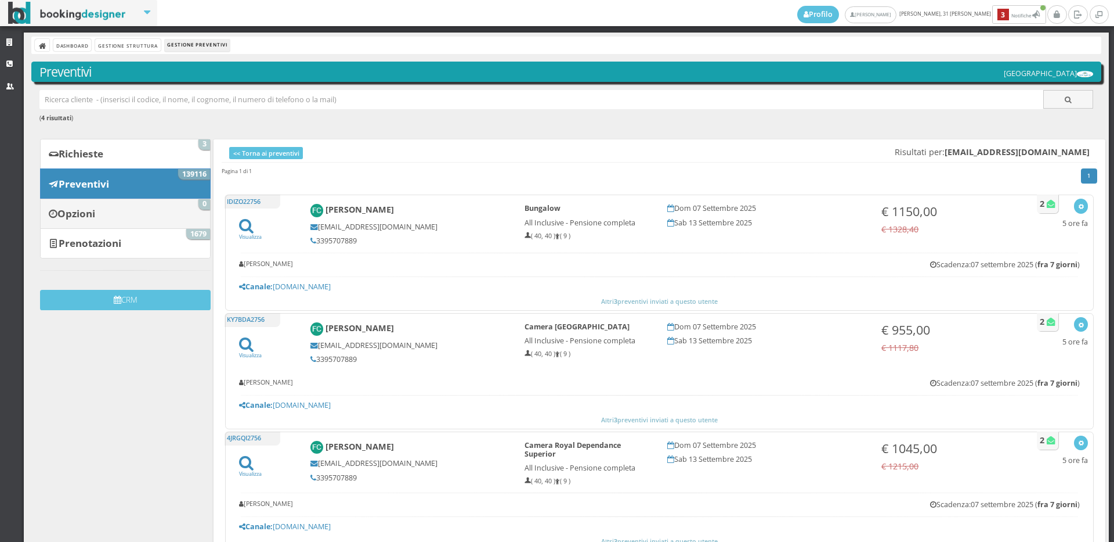
paste input "[EMAIL_ADDRESS][DOMAIN_NAME]"
type input "[EMAIL_ADDRESS][DOMAIN_NAME]"
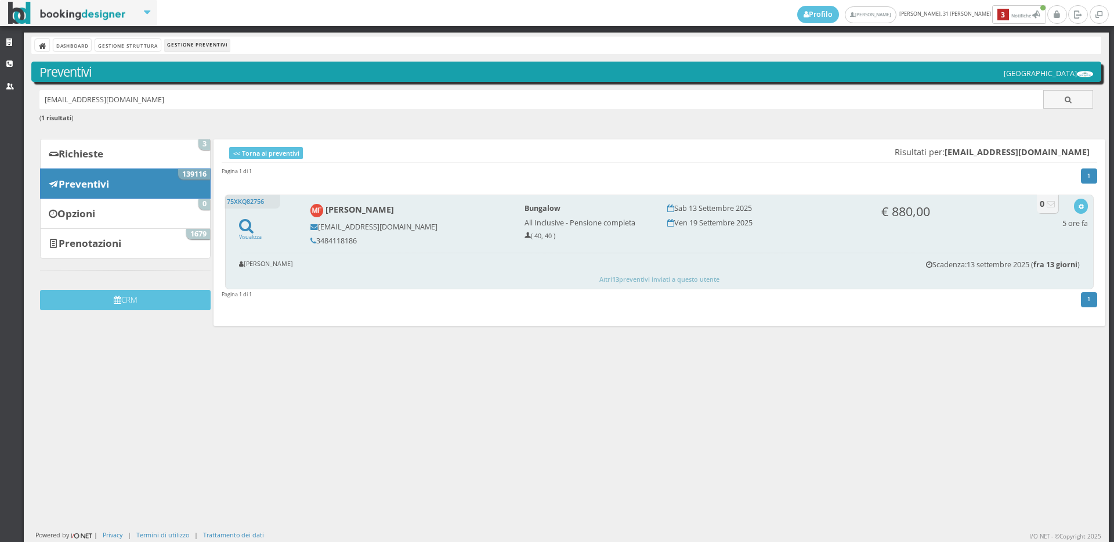
click at [361, 240] on h5 "3484118186" at bounding box center [410, 240] width 199 height 9
copy div "3484118186"
click at [1078, 208] on icon "button" at bounding box center [1081, 207] width 6 height 6
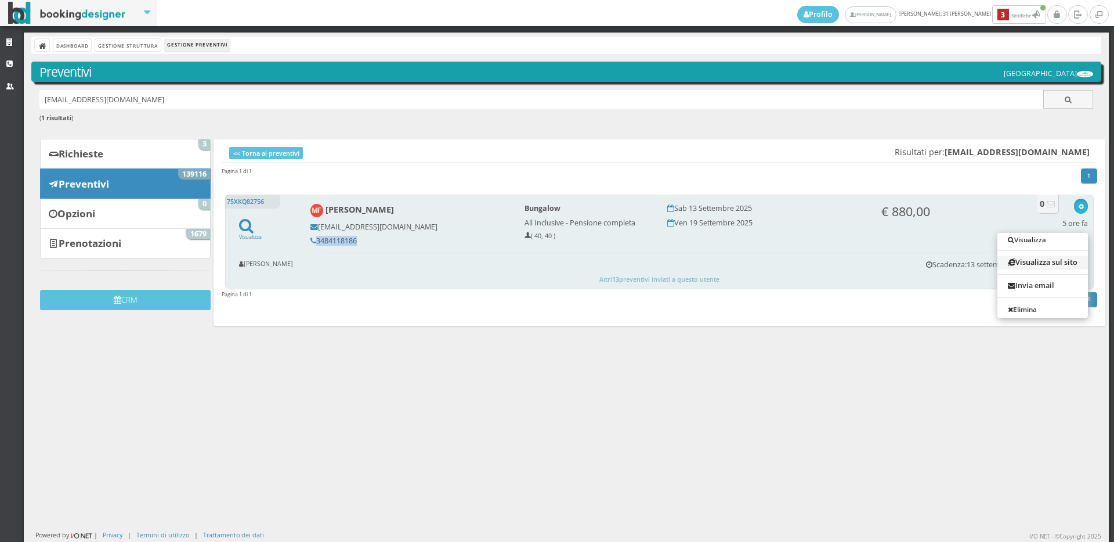
click at [1021, 260] on link "Visualizza sul sito" at bounding box center [1043, 261] width 91 height 13
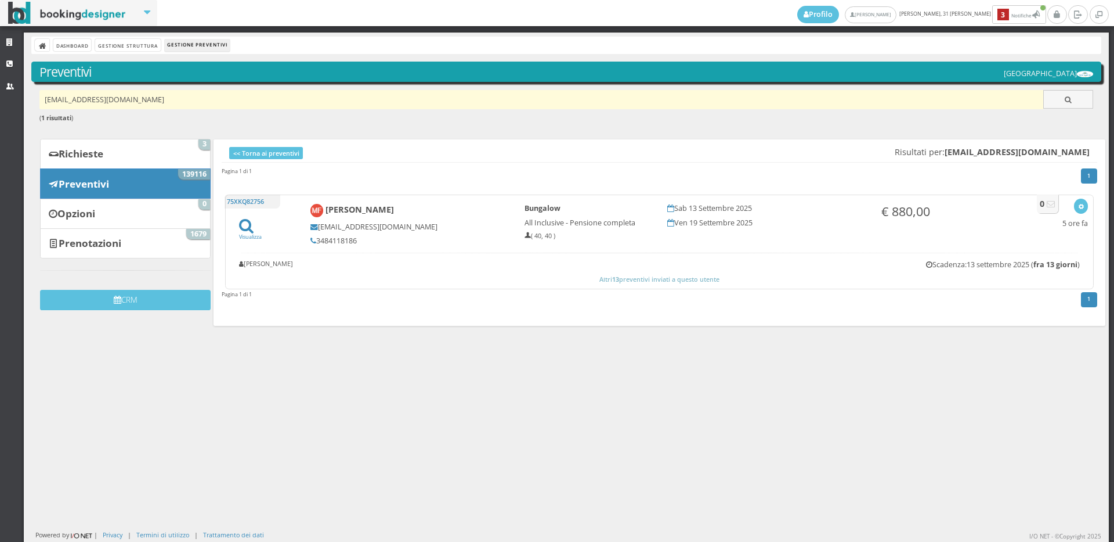
click at [136, 97] on input "alystel@libero.it" at bounding box center [541, 99] width 1005 height 19
click at [136, 96] on input "alystel@libero.it" at bounding box center [541, 99] width 1005 height 19
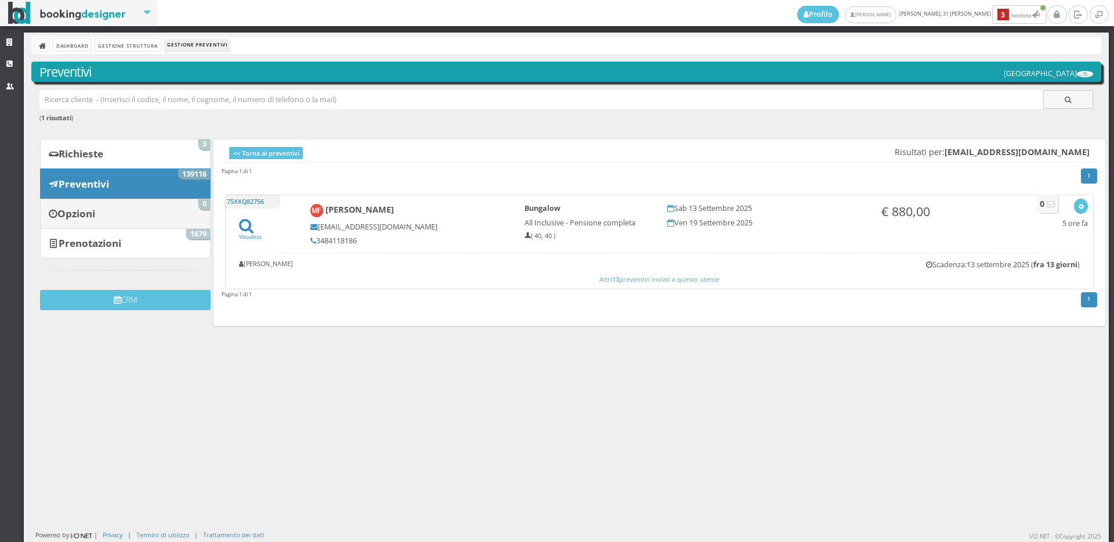
paste input "barbarabenati68@gmail.com"
type input "barbarabenati68@gmail.com"
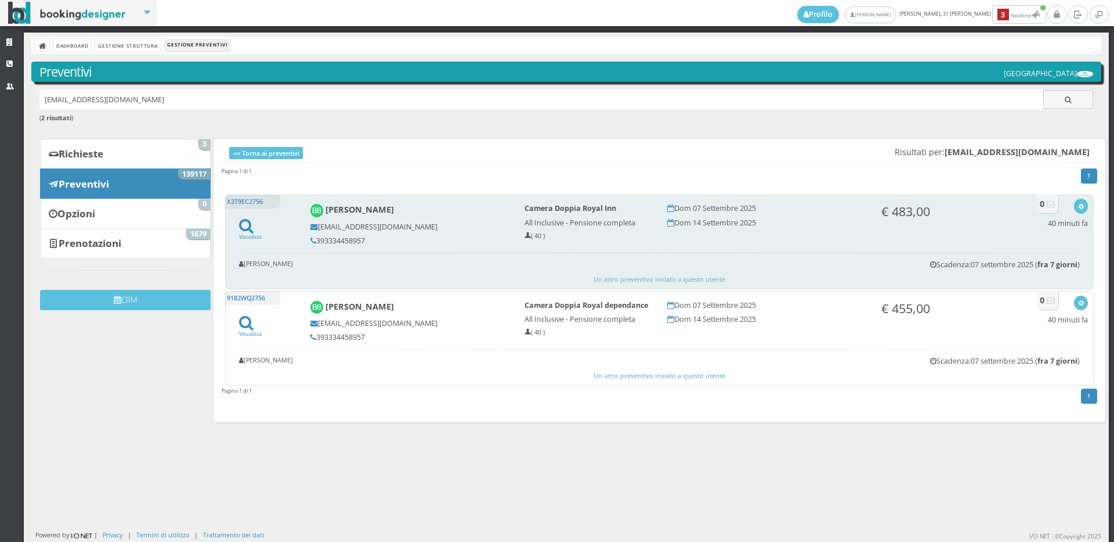
drag, startPoint x: 323, startPoint y: 241, endPoint x: 366, endPoint y: 237, distance: 43.1
click at [366, 237] on h5 "393334458957" at bounding box center [410, 240] width 199 height 9
copy h5 "3334458957"
click at [1077, 207] on button "button" at bounding box center [1080, 206] width 13 height 15
click at [1035, 260] on link "Visualizza sul sito" at bounding box center [1043, 261] width 91 height 13
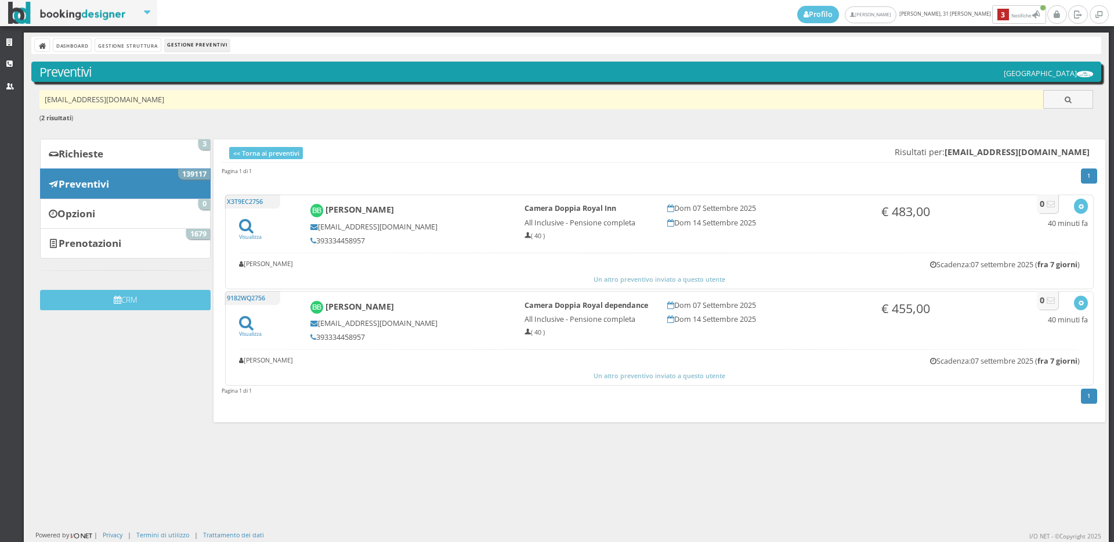
click at [168, 99] on input "[EMAIL_ADDRESS][DOMAIN_NAME]" at bounding box center [541, 99] width 1005 height 19
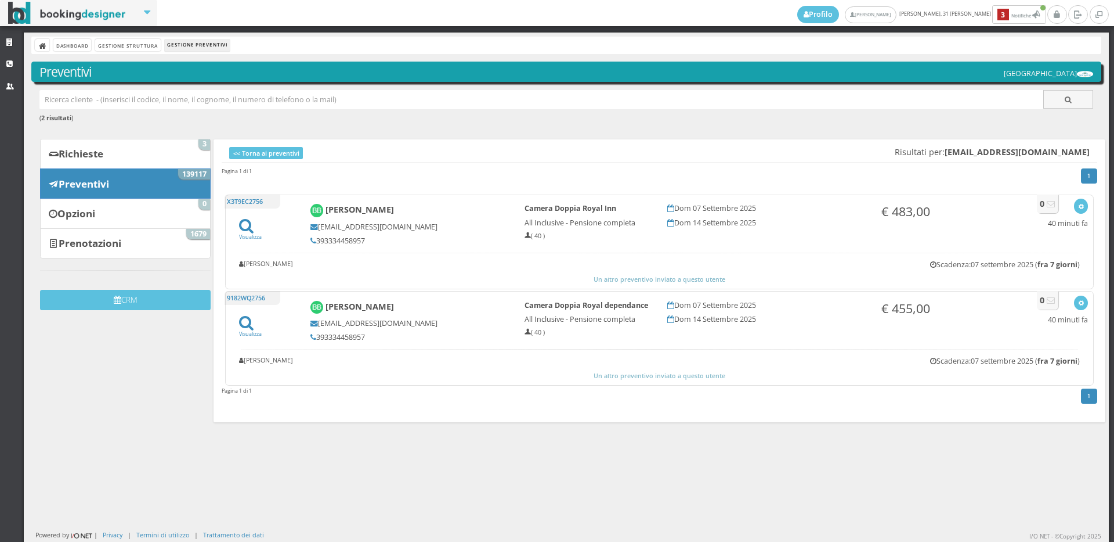
paste input "[EMAIL_ADDRESS][DOMAIN_NAME]"
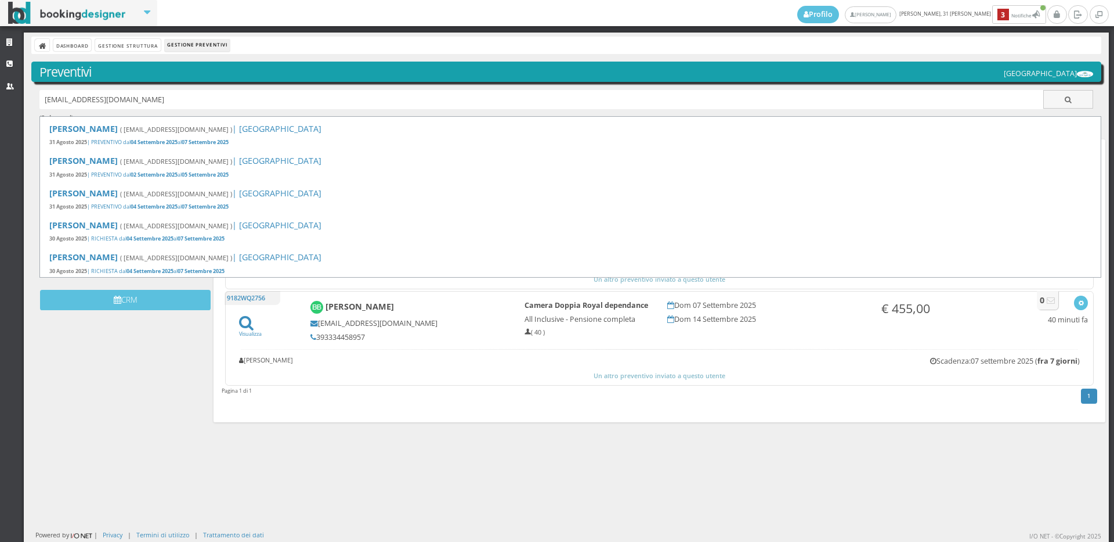
type input "[EMAIL_ADDRESS][DOMAIN_NAME]"
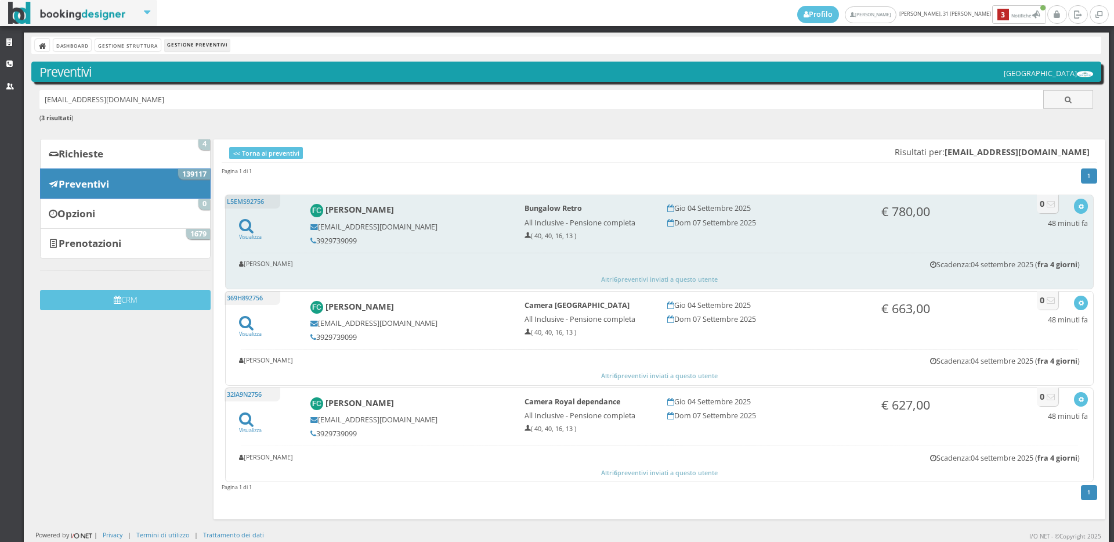
click at [354, 240] on h5 "3929739099" at bounding box center [410, 240] width 199 height 9
copy h5 "3929739099"
click at [1078, 205] on icon "button" at bounding box center [1081, 207] width 6 height 6
click at [1008, 261] on icon at bounding box center [1012, 263] width 8 height 8
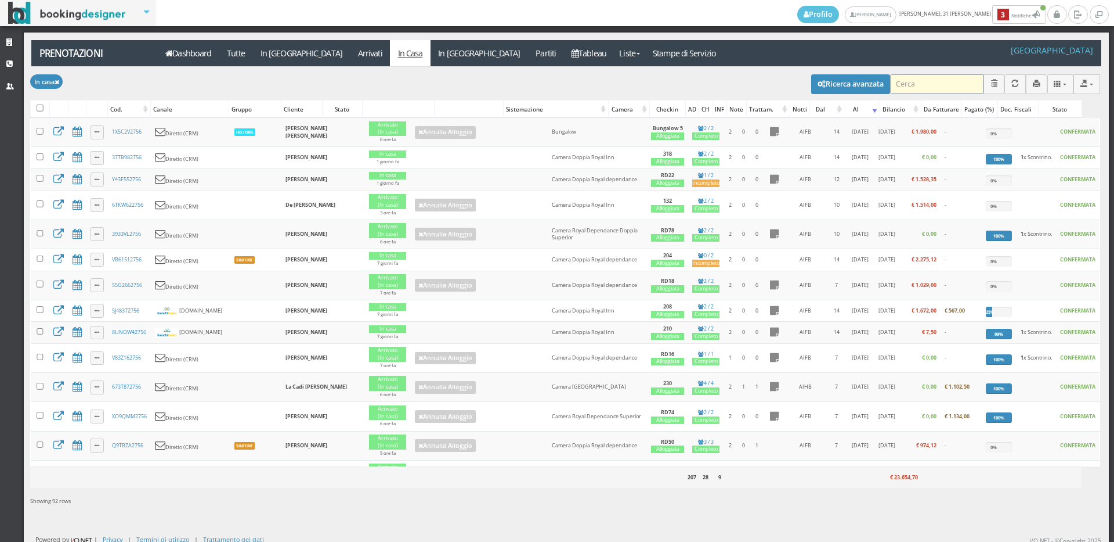
click at [935, 86] on input "search" at bounding box center [936, 83] width 93 height 19
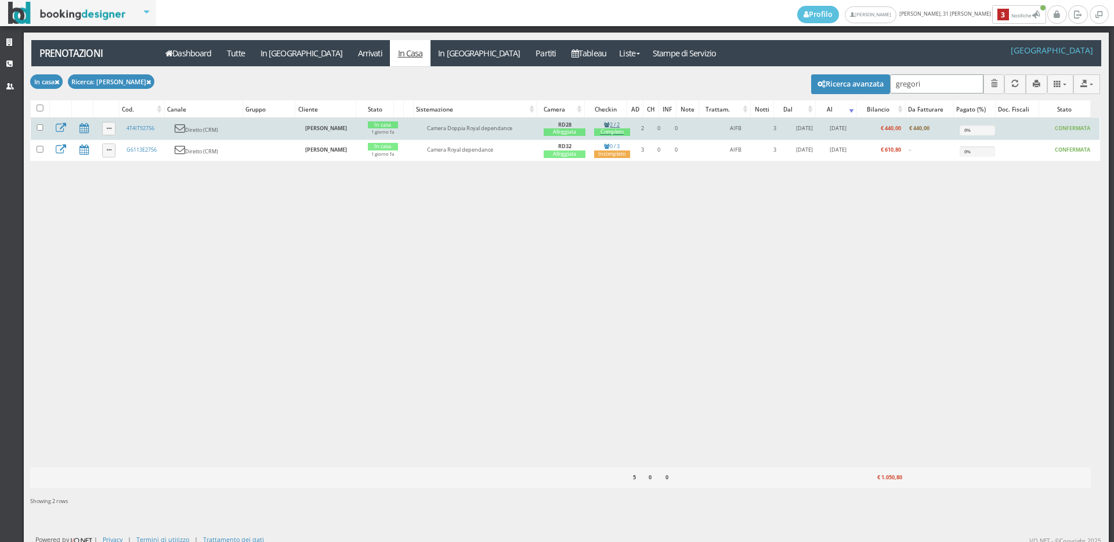
type input "gregori"
click at [611, 128] on div "Completo" at bounding box center [612, 132] width 36 height 8
